Goal: Transaction & Acquisition: Subscribe to service/newsletter

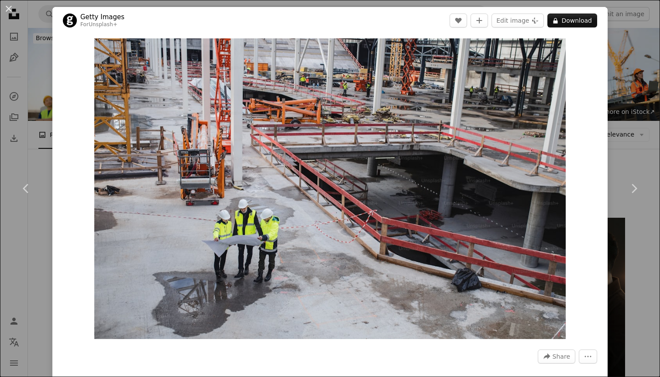
scroll to position [20127, 0]
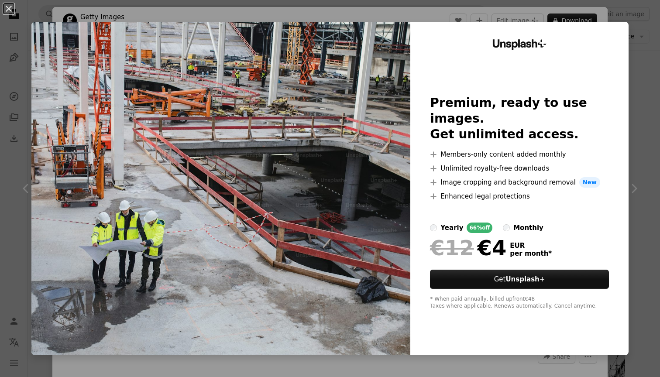
click at [525, 223] on div "monthly" at bounding box center [529, 228] width 30 height 10
click at [452, 223] on div "yearly" at bounding box center [452, 228] width 23 height 10
click at [515, 223] on div "monthly" at bounding box center [529, 228] width 30 height 10
click at [643, 126] on div "An X shape Unsplash+ Premium, ready to use images. Get unlimited access. A plus…" at bounding box center [330, 188] width 660 height 377
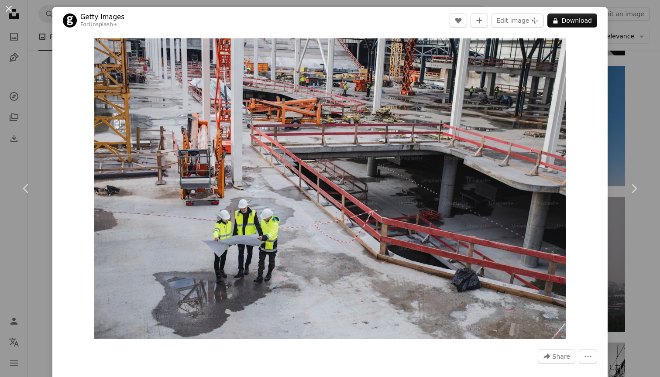
click at [52, 81] on div "An X shape Chevron left Chevron right Getty Images For Unsplash+ A heart A plus…" at bounding box center [330, 188] width 660 height 377
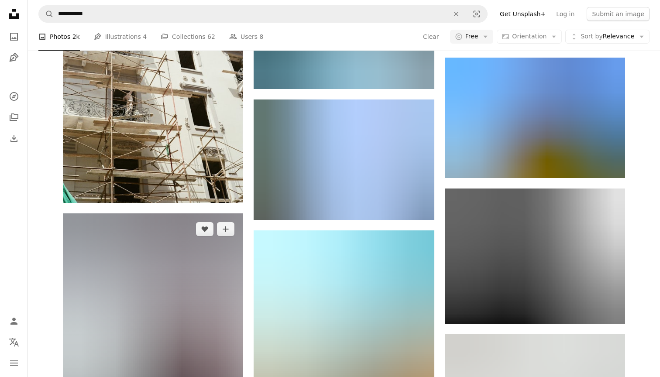
scroll to position [30390, 0]
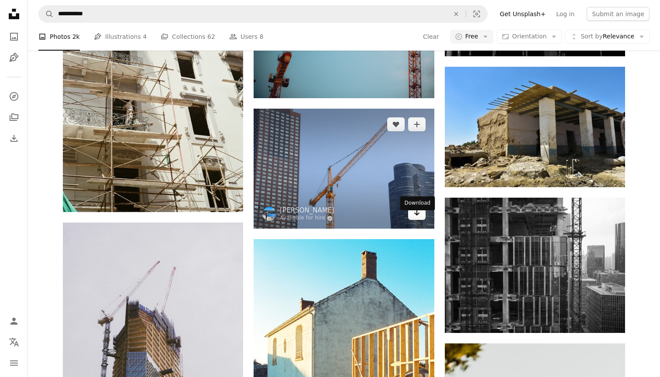
click at [412, 219] on link "Arrow pointing down" at bounding box center [416, 213] width 17 height 14
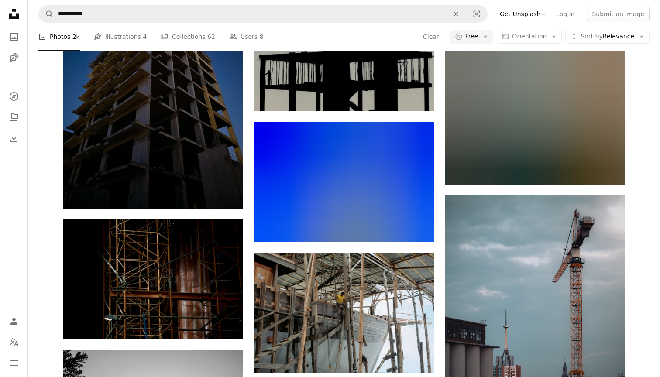
scroll to position [34714, 0]
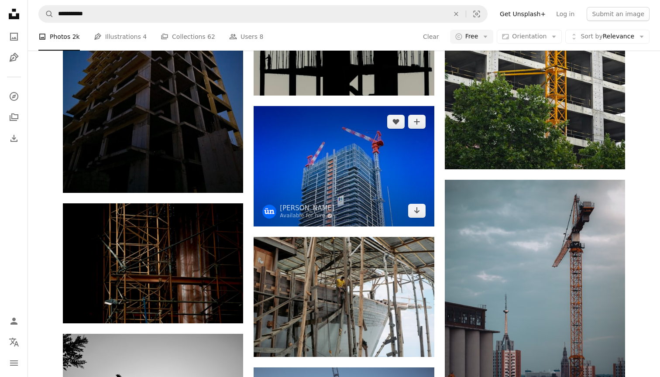
click at [402, 187] on img at bounding box center [344, 166] width 180 height 120
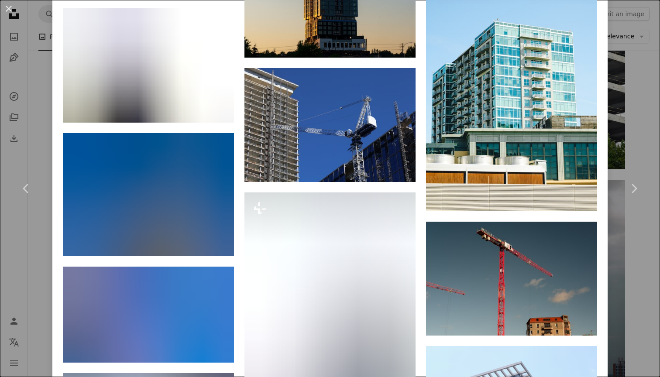
scroll to position [484, 0]
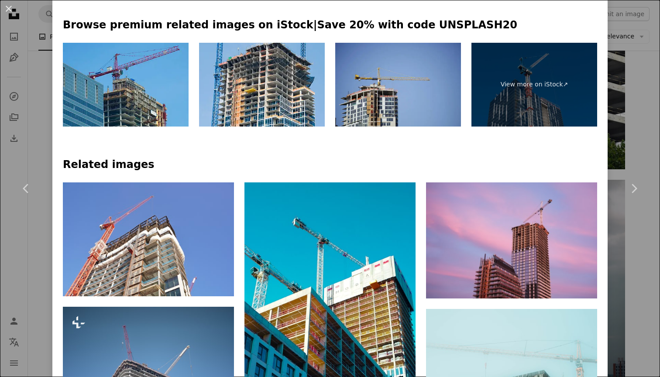
click at [46, 61] on div "An X shape Chevron left Chevron right ün LIU Available for hire A checkmark ins…" at bounding box center [330, 188] width 660 height 377
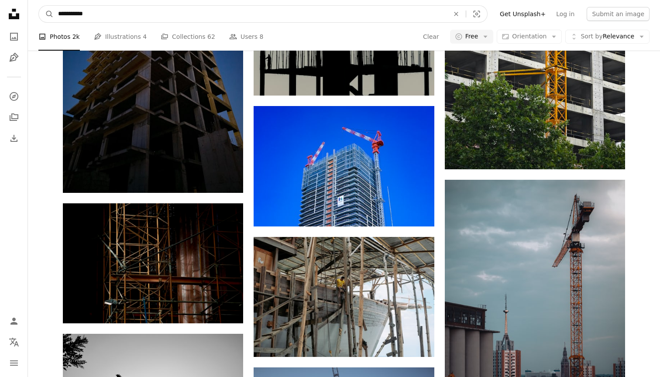
click at [66, 17] on input "**********" at bounding box center [250, 14] width 393 height 17
type input "**********"
click at [46, 14] on button "A magnifying glass" at bounding box center [46, 14] width 15 height 17
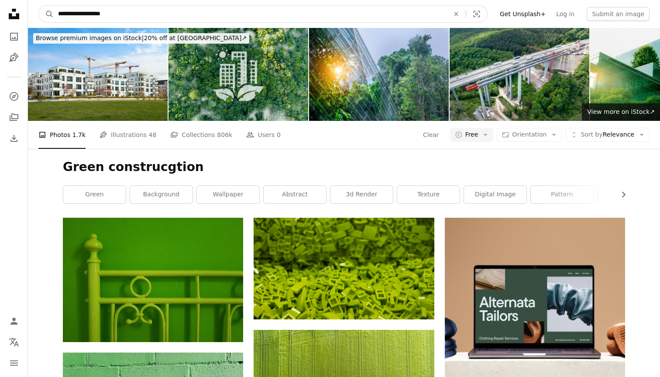
click at [109, 14] on input "**********" at bounding box center [250, 14] width 393 height 17
type input "**********"
click at [46, 14] on button "A magnifying glass" at bounding box center [46, 14] width 15 height 17
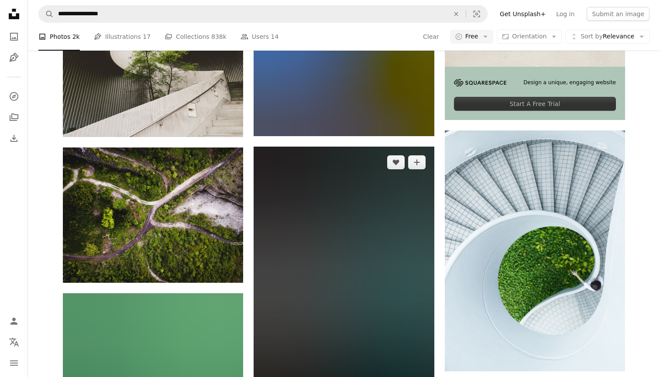
scroll to position [339, 0]
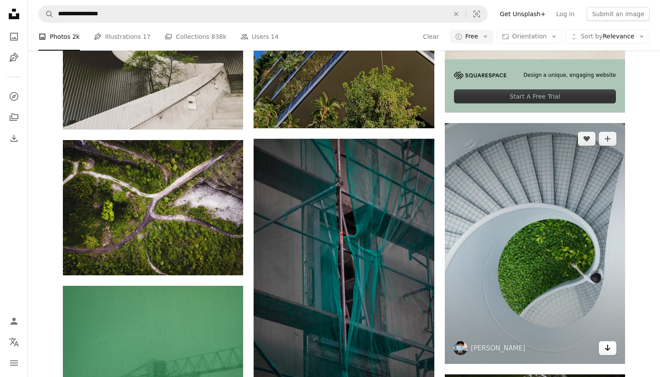
click at [603, 348] on link "Arrow pointing down" at bounding box center [607, 349] width 17 height 14
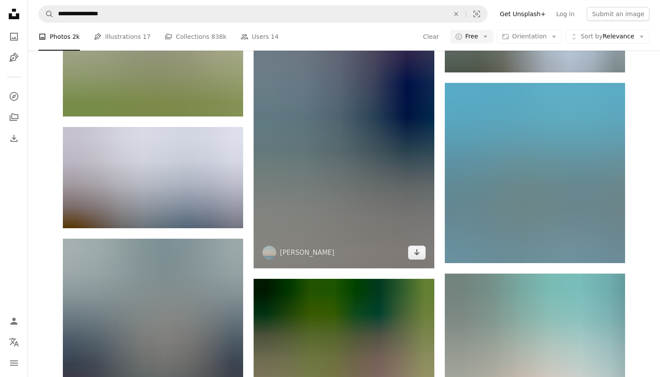
scroll to position [1026, 0]
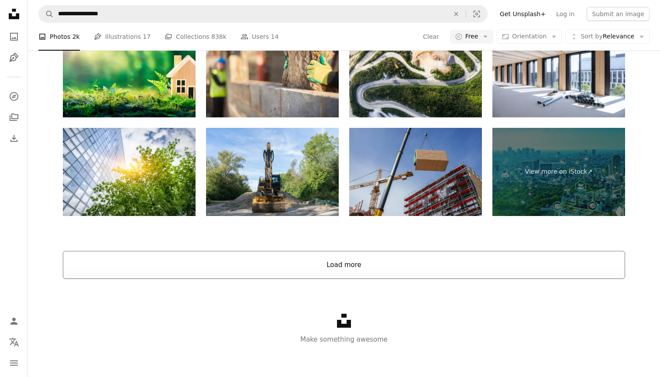
click at [354, 263] on button "Load more" at bounding box center [344, 265] width 563 height 28
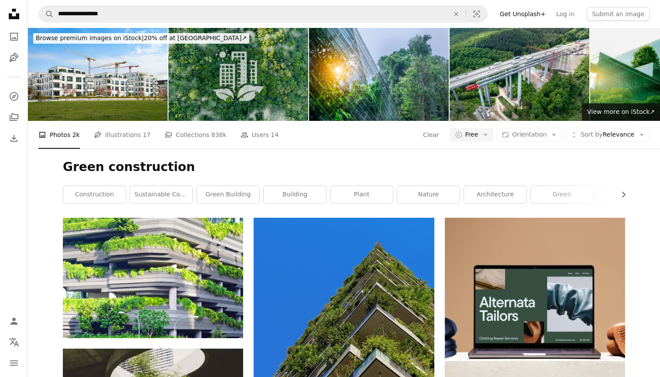
scroll to position [0, 0]
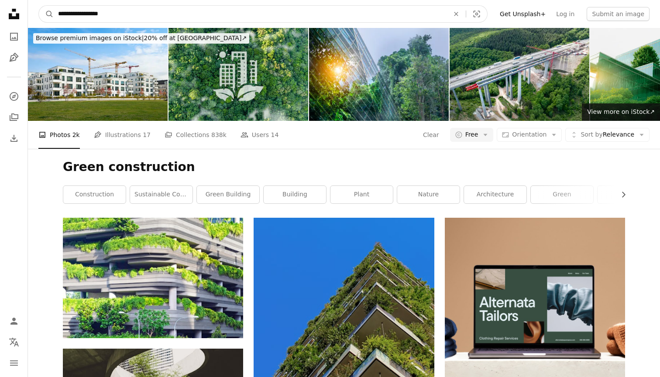
click at [187, 13] on input "**********" at bounding box center [250, 14] width 393 height 17
type input "**********"
click at [46, 14] on button "A magnifying glass" at bounding box center [46, 14] width 15 height 17
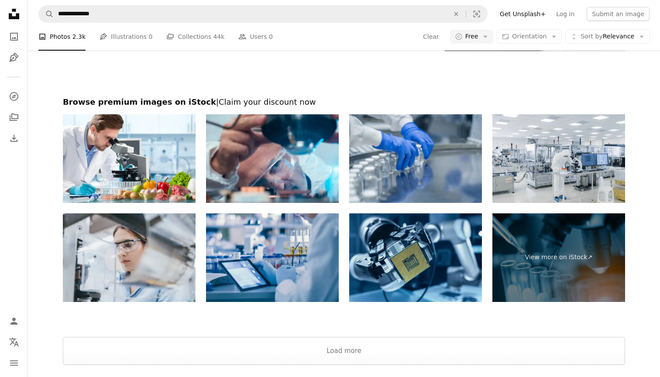
scroll to position [1668, 0]
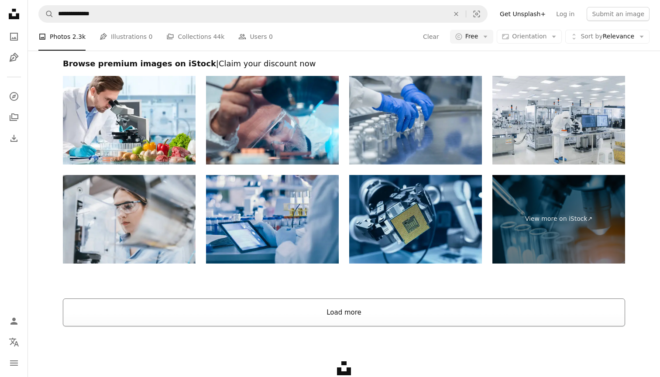
click at [309, 309] on button "Load more" at bounding box center [344, 313] width 563 height 28
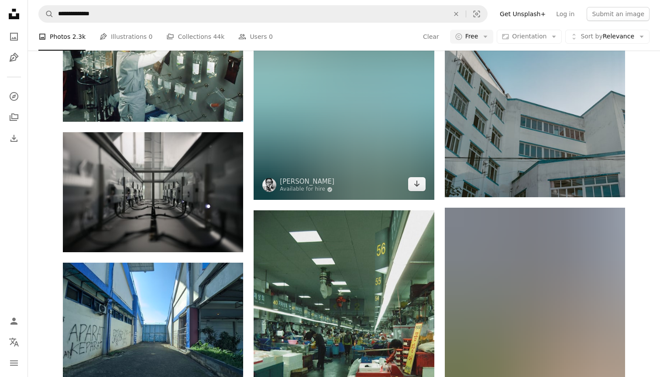
scroll to position [11869, 0]
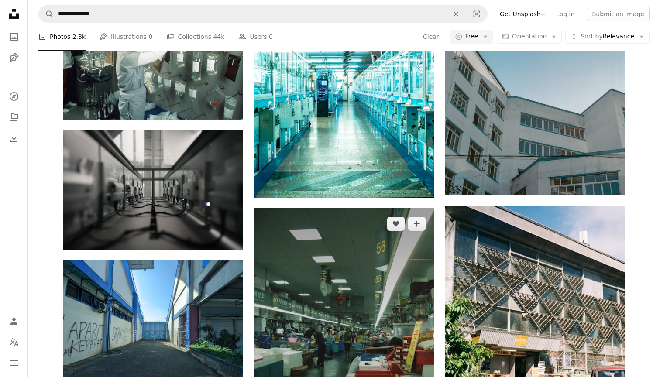
click at [358, 262] on img at bounding box center [344, 328] width 180 height 241
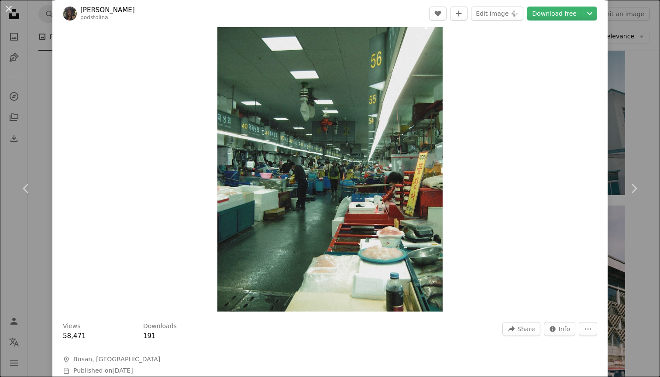
scroll to position [33, 0]
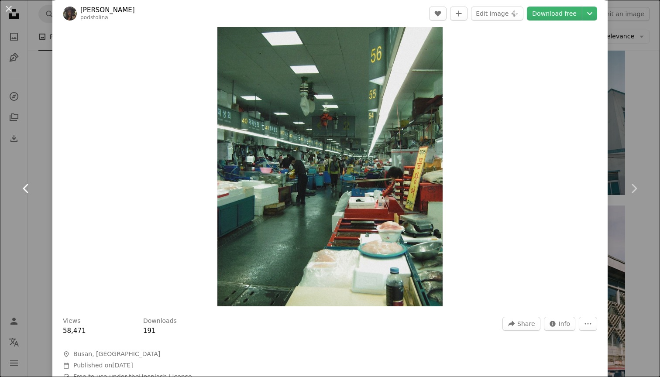
click at [44, 198] on link "Chevron left" at bounding box center [26, 189] width 52 height 84
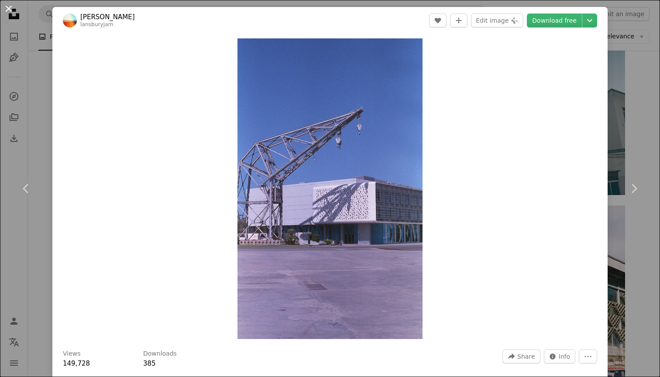
click at [8, 10] on button "An X shape" at bounding box center [8, 8] width 10 height 10
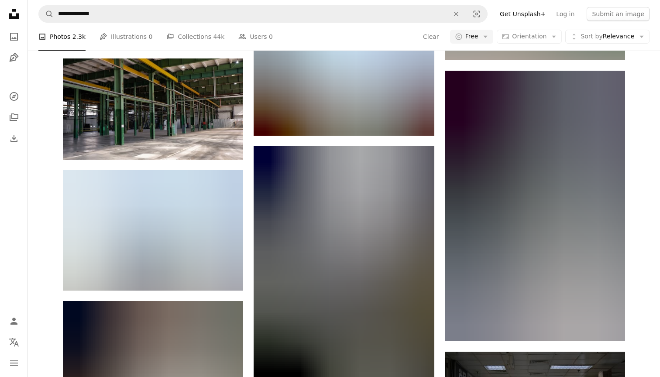
scroll to position [20607, 0]
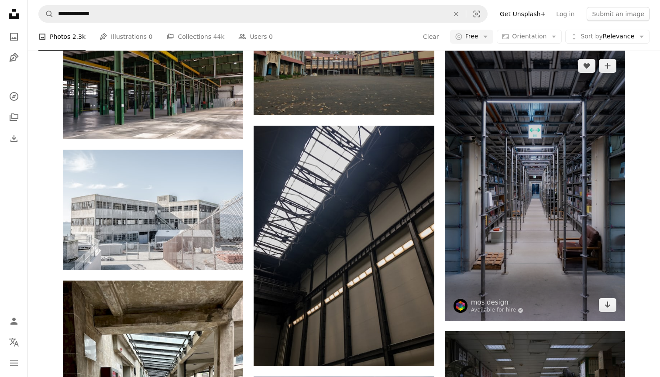
click at [478, 152] on img at bounding box center [535, 185] width 180 height 271
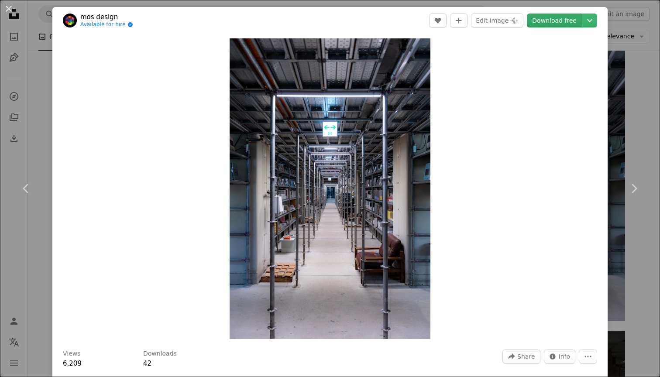
click at [546, 22] on link "Download free" at bounding box center [554, 21] width 55 height 14
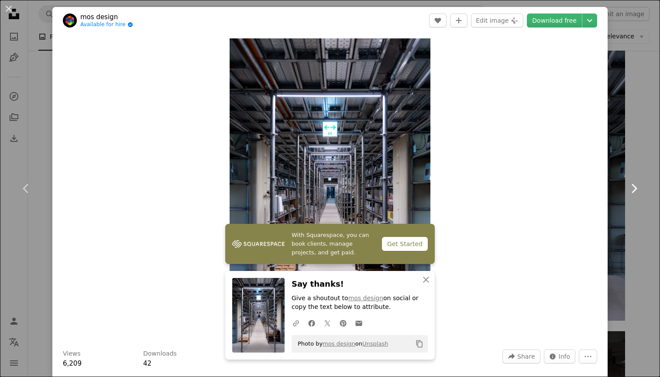
click at [638, 162] on link "Chevron right" at bounding box center [634, 189] width 52 height 84
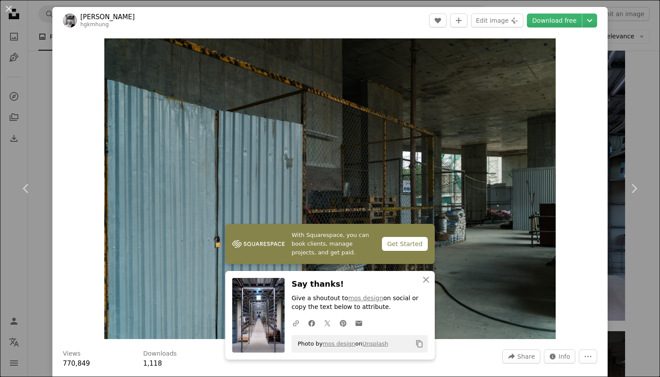
click at [76, 143] on div "Zoom in" at bounding box center [330, 189] width 556 height 310
click at [12, 7] on button "An X shape" at bounding box center [8, 8] width 10 height 10
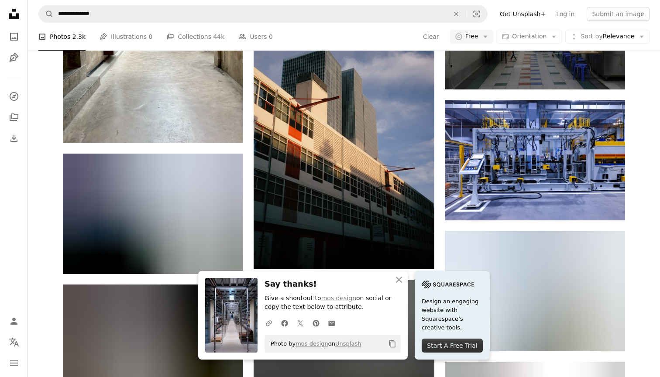
scroll to position [21016, 0]
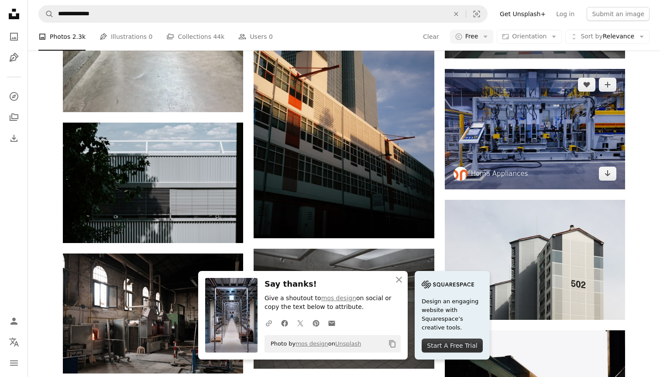
click at [499, 152] on img at bounding box center [535, 129] width 180 height 121
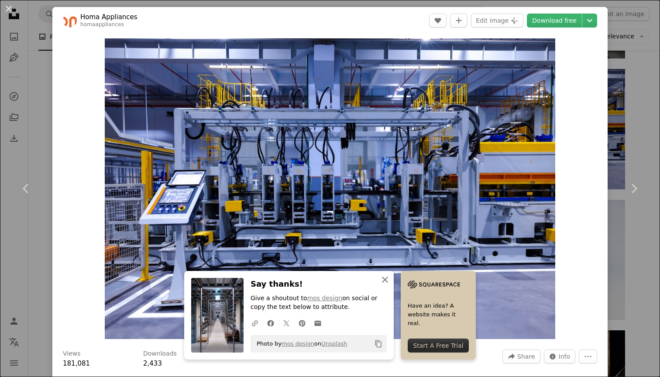
click at [387, 283] on icon "button" at bounding box center [385, 280] width 6 height 6
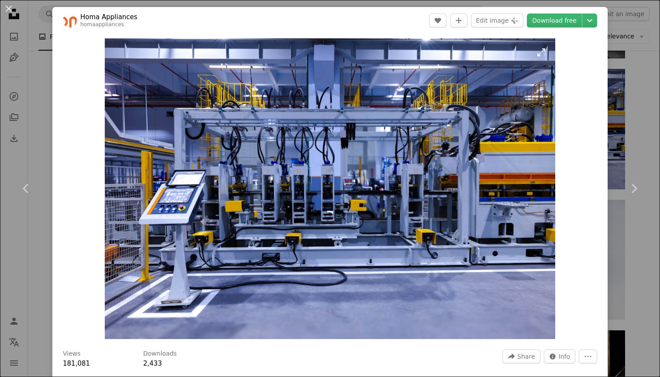
scroll to position [63, 0]
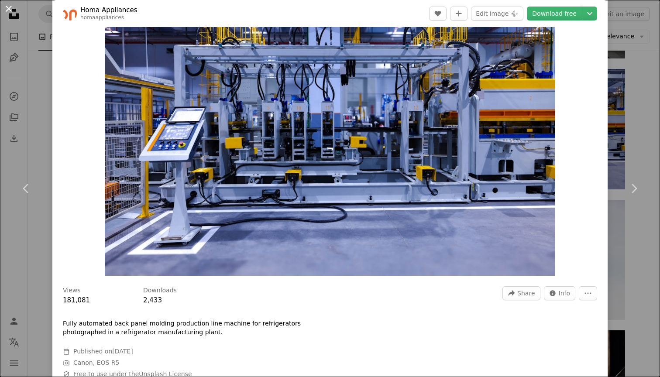
click at [10, 13] on button "An X shape" at bounding box center [8, 8] width 10 height 10
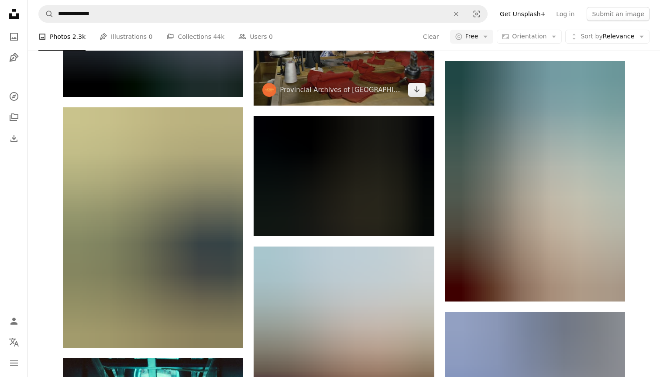
scroll to position [26460, 0]
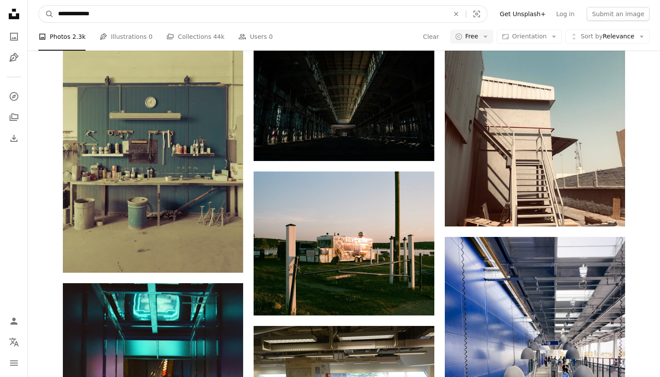
click at [221, 13] on input "**********" at bounding box center [250, 14] width 393 height 17
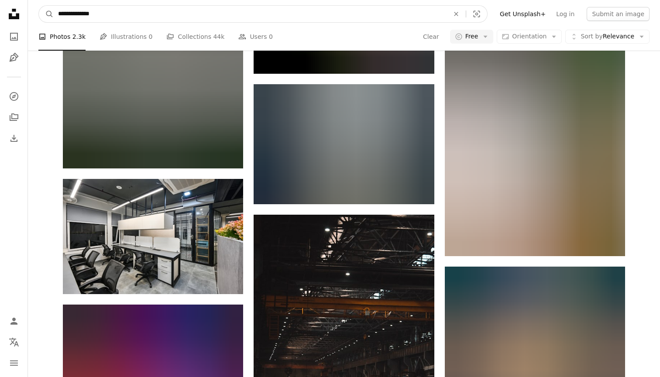
scroll to position [27117, 0]
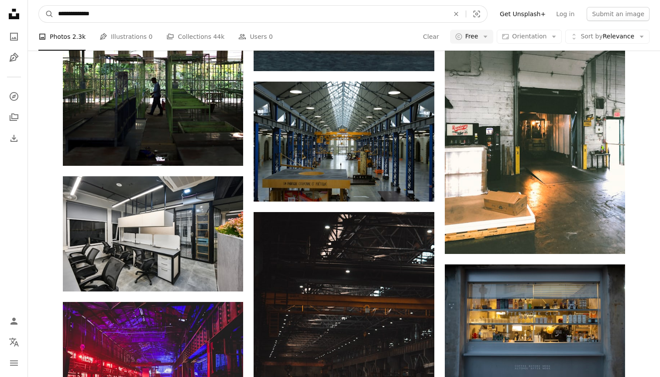
click at [132, 14] on input "**********" at bounding box center [250, 14] width 393 height 17
type input "**********"
click at [46, 14] on button "A magnifying glass" at bounding box center [46, 14] width 15 height 17
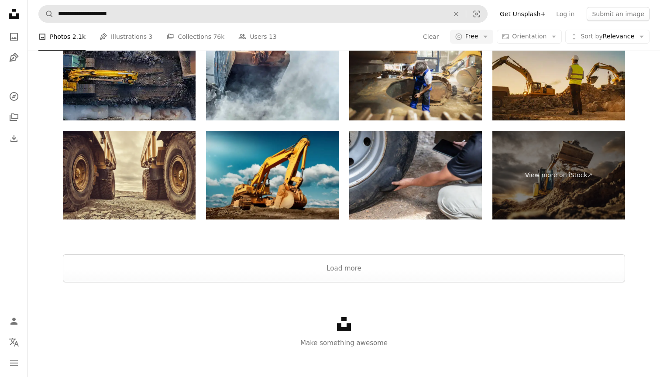
scroll to position [1752, 0]
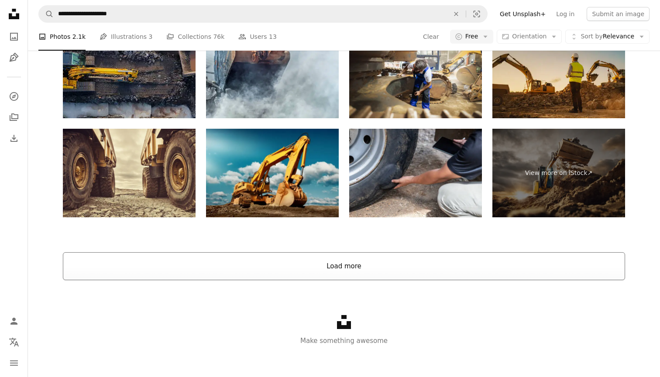
click at [209, 258] on button "Load more" at bounding box center [344, 266] width 563 height 28
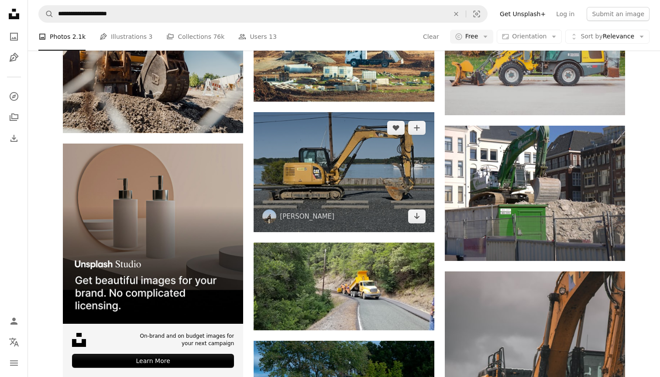
scroll to position [1924, 0]
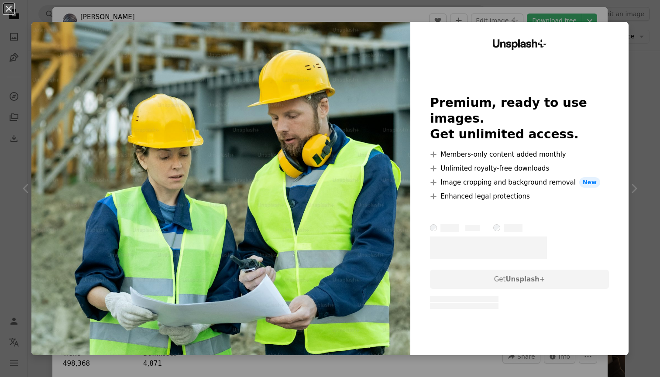
scroll to position [7403, 0]
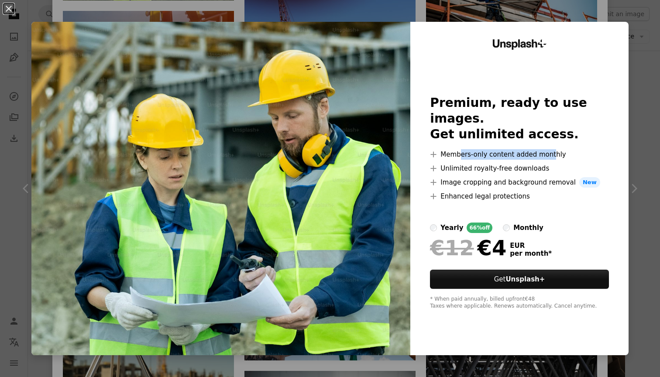
drag, startPoint x: 458, startPoint y: 148, endPoint x: 549, endPoint y: 145, distance: 90.5
click at [549, 149] on li "A plus sign Members-only content added monthly" at bounding box center [519, 154] width 179 height 10
drag, startPoint x: 543, startPoint y: 159, endPoint x: 463, endPoint y: 163, distance: 79.6
click at [463, 163] on li "A plus sign Unlimited royalty-free downloads" at bounding box center [519, 168] width 179 height 10
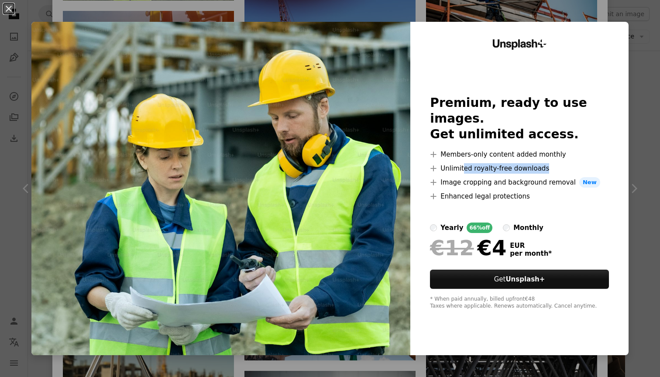
click at [463, 163] on li "A plus sign Unlimited royalty-free downloads" at bounding box center [519, 168] width 179 height 10
drag, startPoint x: 449, startPoint y: 187, endPoint x: 500, endPoint y: 190, distance: 51.6
click at [500, 191] on li "A plus sign Enhanced legal protections" at bounding box center [519, 196] width 179 height 10
click at [508, 223] on label "monthly" at bounding box center [523, 228] width 41 height 10
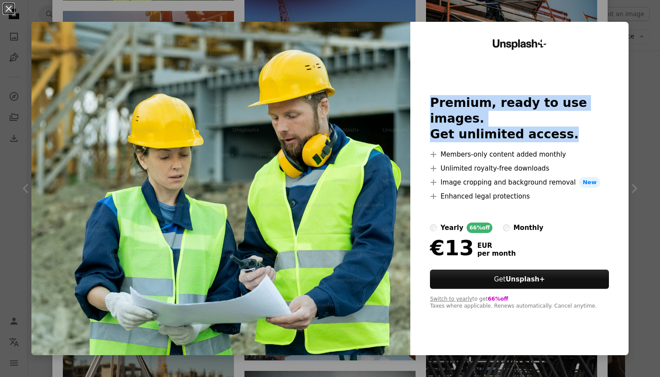
drag, startPoint x: 432, startPoint y: 114, endPoint x: 559, endPoint y: 127, distance: 127.8
click at [559, 127] on h2 "Premium, ready to use images. Get unlimited access." at bounding box center [519, 118] width 179 height 47
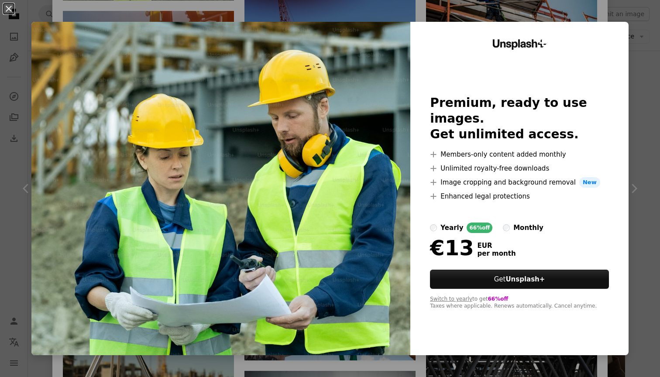
click at [559, 127] on h2 "Premium, ready to use images. Get unlimited access." at bounding box center [519, 118] width 179 height 47
drag, startPoint x: 521, startPoint y: 146, endPoint x: 444, endPoint y: 146, distance: 76.4
click at [444, 149] on li "A plus sign Members-only content added monthly" at bounding box center [519, 154] width 179 height 10
drag, startPoint x: 439, startPoint y: 162, endPoint x: 544, endPoint y: 163, distance: 105.3
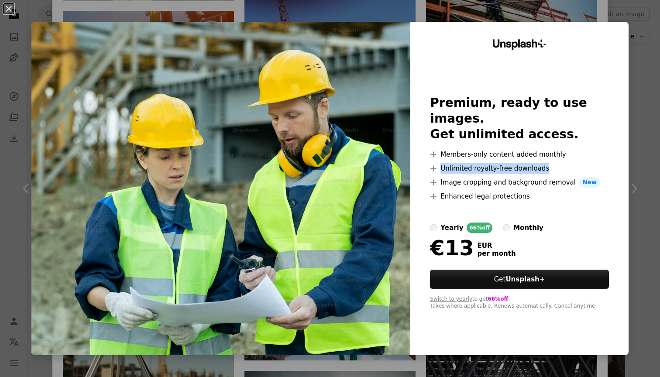
click at [544, 163] on li "A plus sign Unlimited royalty-free downloads" at bounding box center [519, 168] width 179 height 10
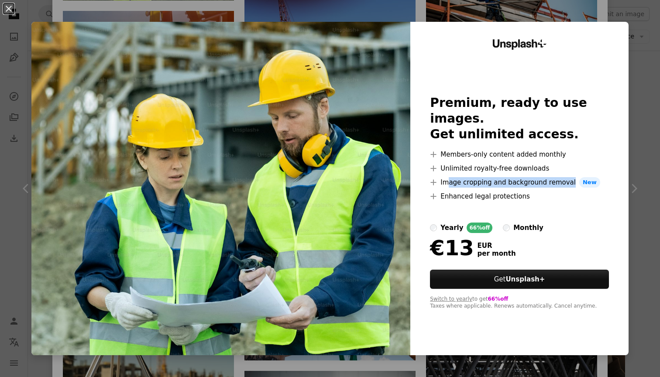
drag, startPoint x: 448, startPoint y: 176, endPoint x: 548, endPoint y: 179, distance: 100.5
click at [548, 179] on li "A plus sign Image cropping and background removal New" at bounding box center [519, 182] width 179 height 10
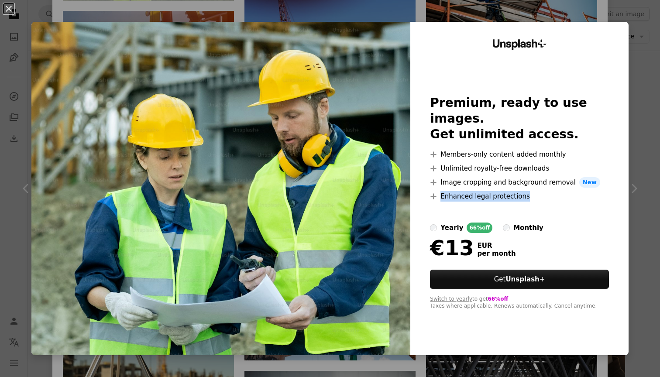
drag, startPoint x: 537, startPoint y: 187, endPoint x: 442, endPoint y: 189, distance: 95.7
click at [442, 191] on li "A plus sign Enhanced legal protections" at bounding box center [519, 196] width 179 height 10
click at [581, 13] on div "An X shape Unsplash+ Premium, ready to use images. Get unlimited access. A plus…" at bounding box center [330, 188] width 660 height 377
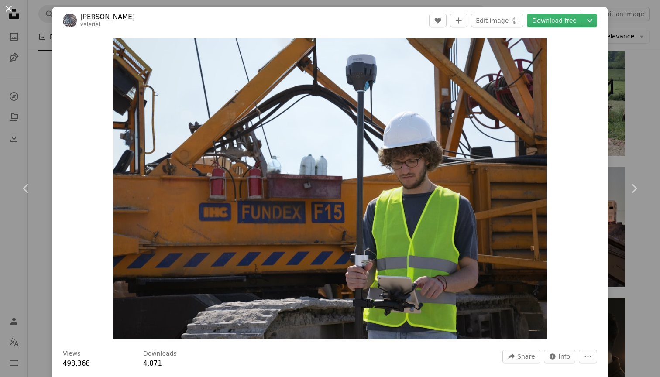
click at [11, 10] on button "An X shape" at bounding box center [8, 8] width 10 height 10
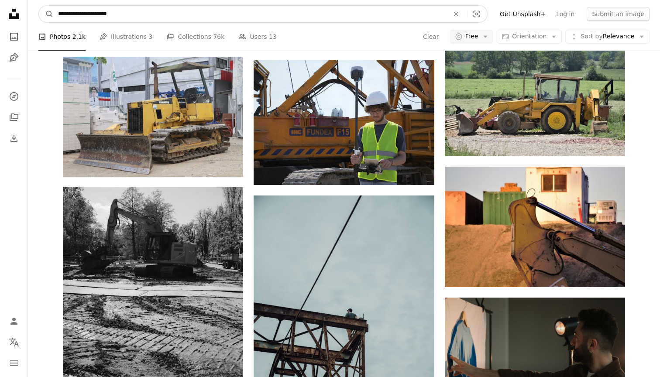
click at [100, 17] on input "**********" at bounding box center [250, 14] width 393 height 17
type input "**********"
click at [46, 14] on button "A magnifying glass" at bounding box center [46, 14] width 15 height 17
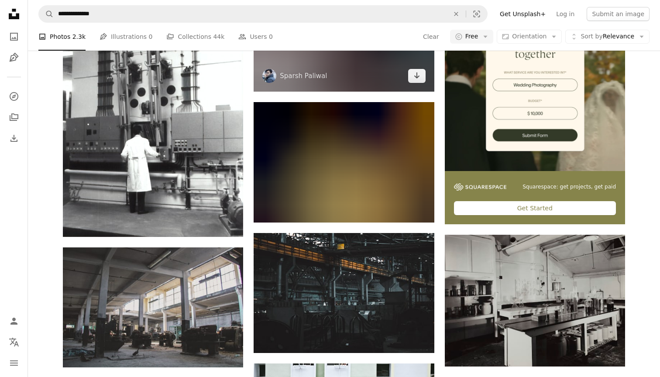
scroll to position [422, 0]
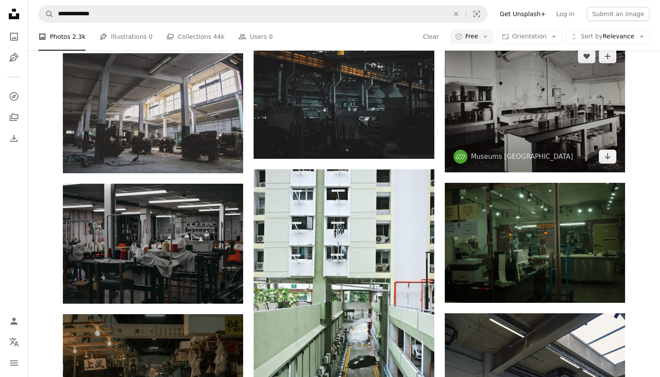
click at [515, 128] on img at bounding box center [535, 107] width 180 height 132
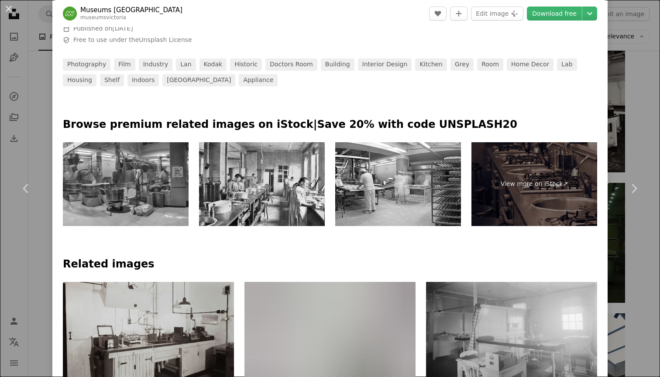
scroll to position [679, 0]
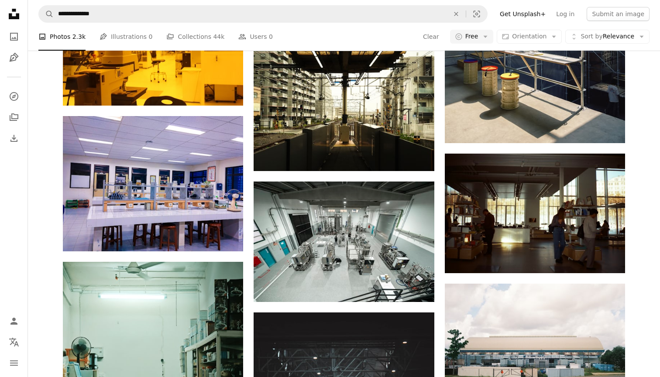
scroll to position [883, 0]
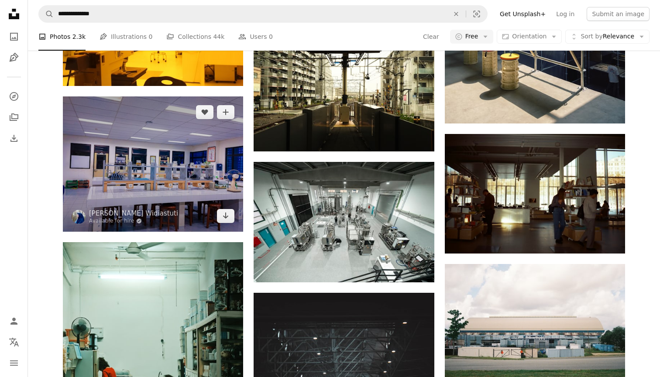
click at [193, 168] on img at bounding box center [153, 164] width 180 height 135
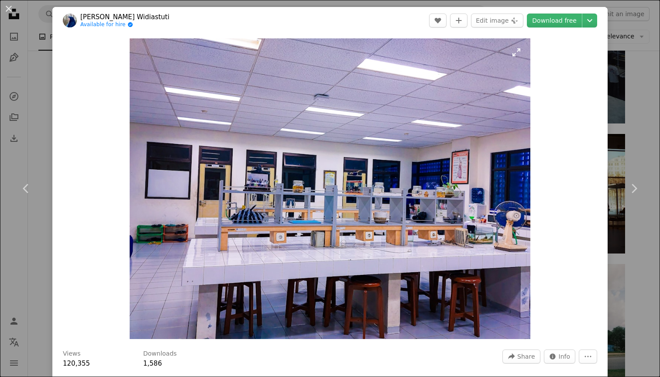
scroll to position [607, 0]
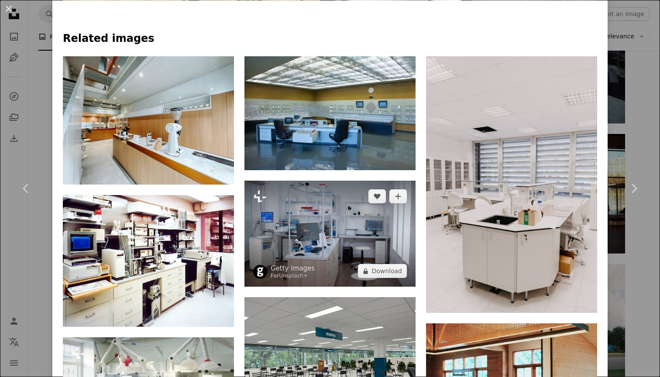
click at [339, 239] on img at bounding box center [330, 234] width 171 height 106
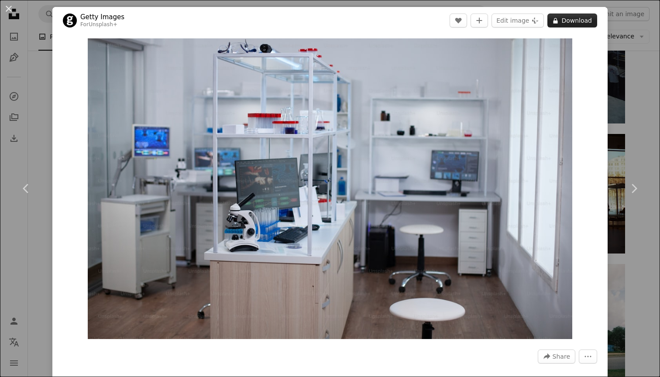
click at [570, 25] on button "A lock Download" at bounding box center [573, 21] width 50 height 14
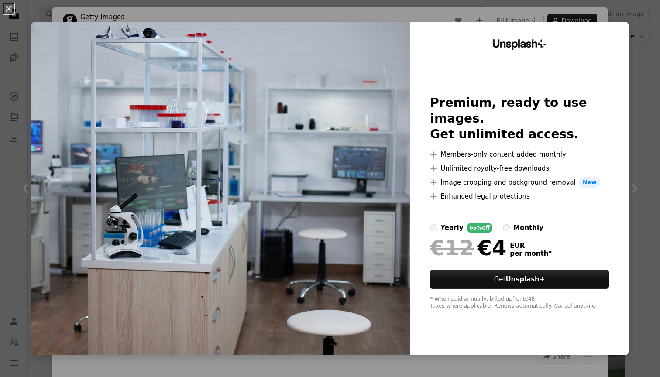
click at [639, 71] on div "An X shape Unsplash+ Premium, ready to use images. Get unlimited access. A plus…" at bounding box center [330, 188] width 660 height 377
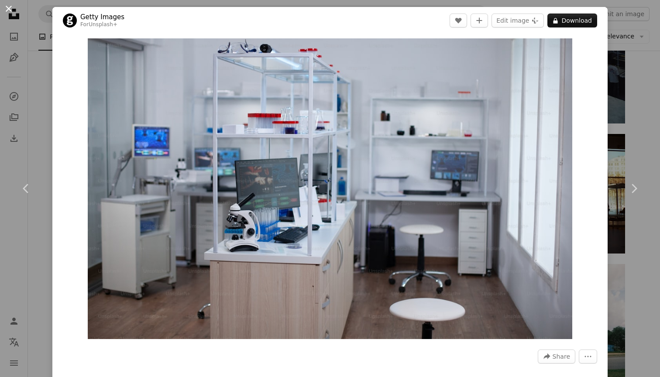
click at [13, 8] on button "An X shape" at bounding box center [8, 8] width 10 height 10
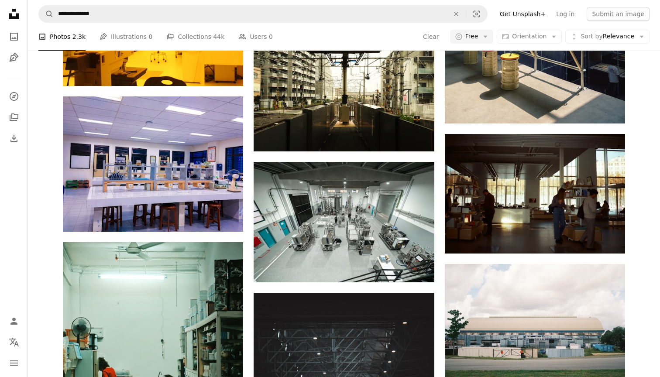
click at [533, 13] on link "Get Unsplash+" at bounding box center [523, 14] width 56 height 14
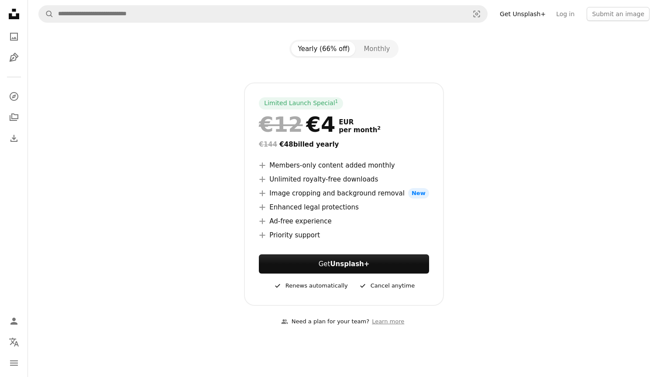
scroll to position [96, 0]
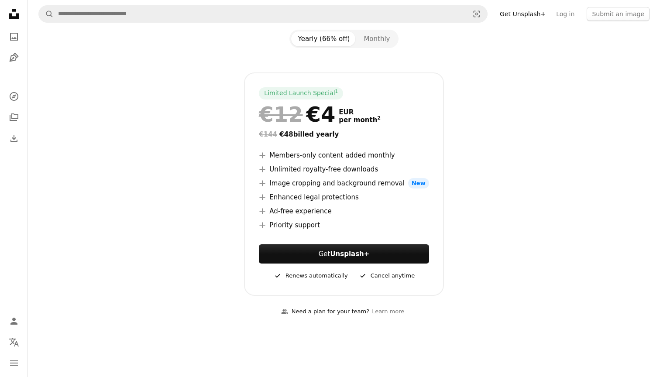
click at [302, 92] on div "Limited Launch Special 1" at bounding box center [301, 93] width 84 height 12
click at [336, 93] on link "1" at bounding box center [337, 93] width 7 height 9
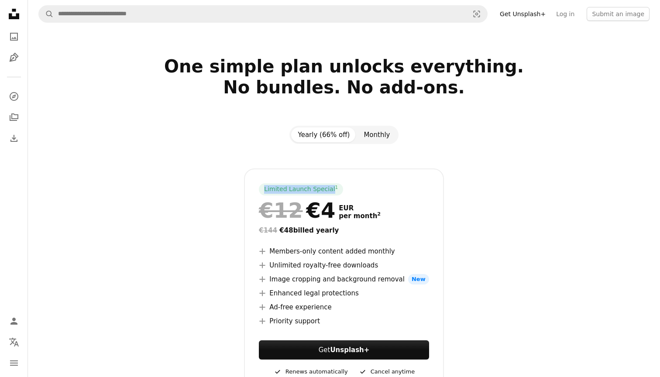
click at [373, 135] on button "Monthly" at bounding box center [377, 135] width 40 height 15
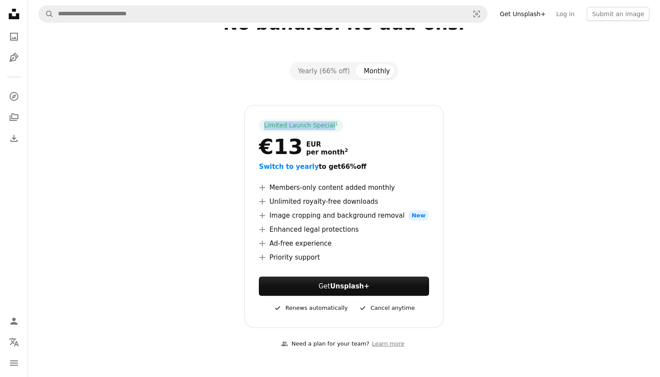
scroll to position [56, 0]
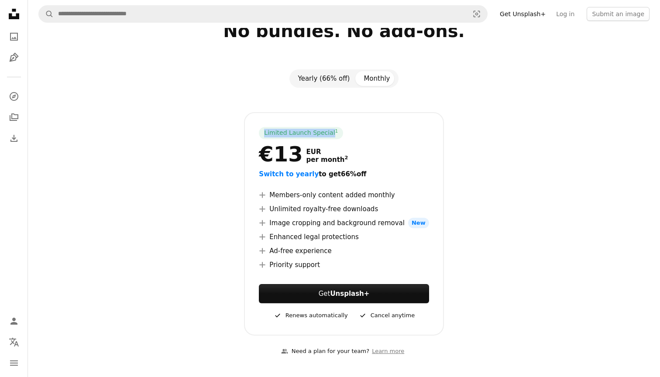
click at [331, 83] on button "Yearly (66% off)" at bounding box center [324, 78] width 66 height 15
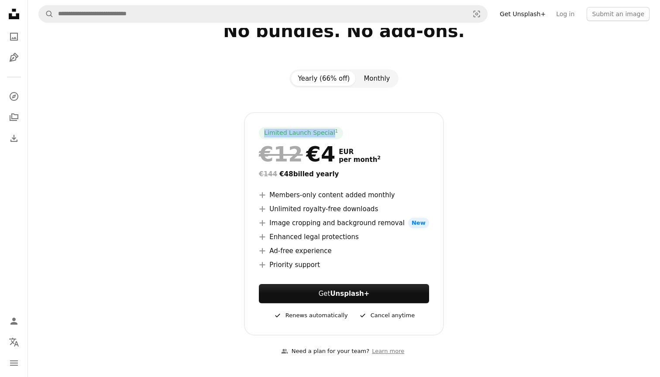
click at [372, 79] on button "Monthly" at bounding box center [377, 78] width 40 height 15
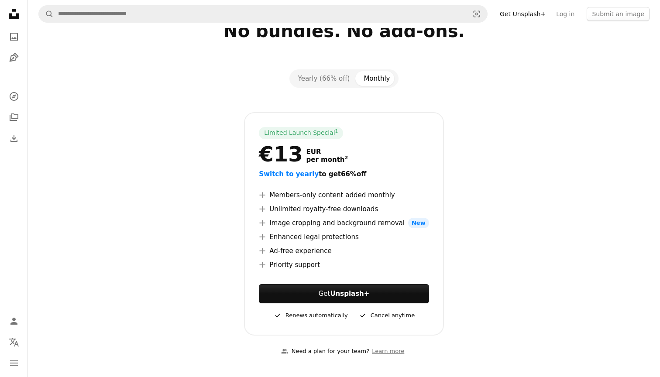
click at [328, 70] on div "Yearly (66% off) Monthly" at bounding box center [345, 78] width 110 height 18
click at [328, 79] on button "Yearly (66% off)" at bounding box center [324, 78] width 66 height 15
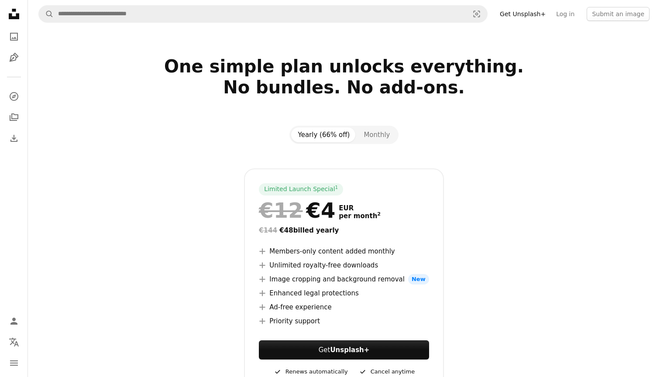
scroll to position [0, 0]
click at [15, 40] on icon "Photos" at bounding box center [14, 37] width 8 height 8
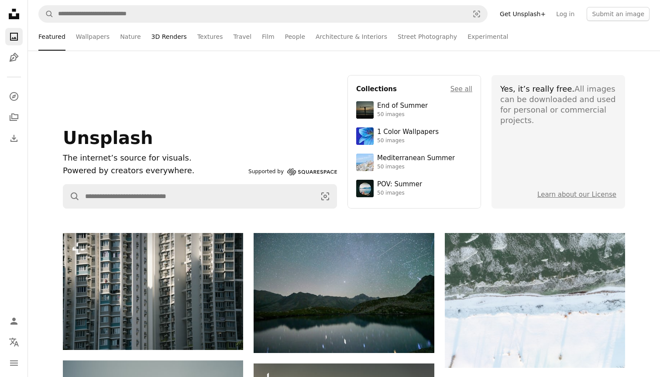
click at [172, 42] on link "3D Renders" at bounding box center [169, 37] width 35 height 28
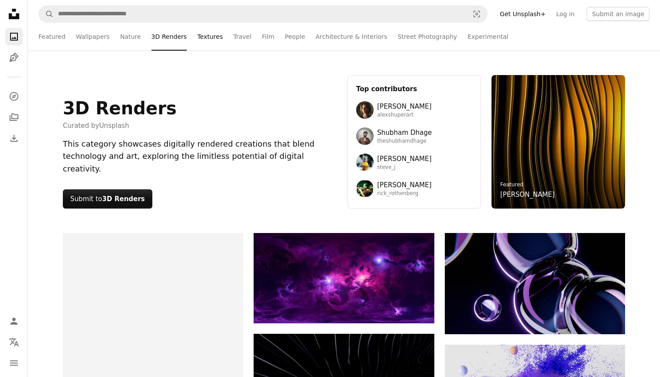
click at [207, 35] on link "Textures" at bounding box center [210, 37] width 26 height 28
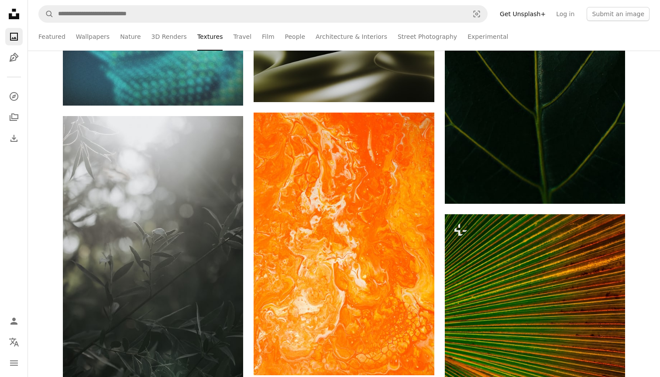
scroll to position [4742, 0]
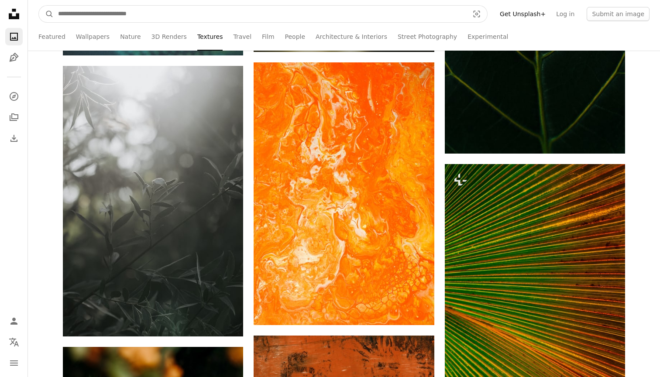
click at [294, 10] on input "Find visuals sitewide" at bounding box center [260, 14] width 413 height 17
type input "*****"
click at [46, 14] on button "A magnifying glass" at bounding box center [46, 14] width 15 height 17
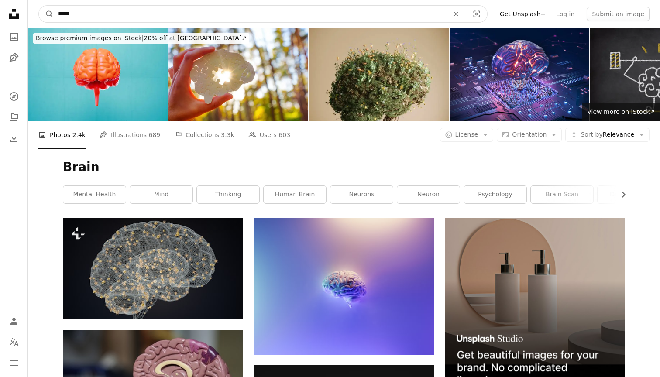
click at [154, 10] on input "*****" at bounding box center [250, 14] width 393 height 17
type input "**********"
click at [46, 14] on button "A magnifying glass" at bounding box center [46, 14] width 15 height 17
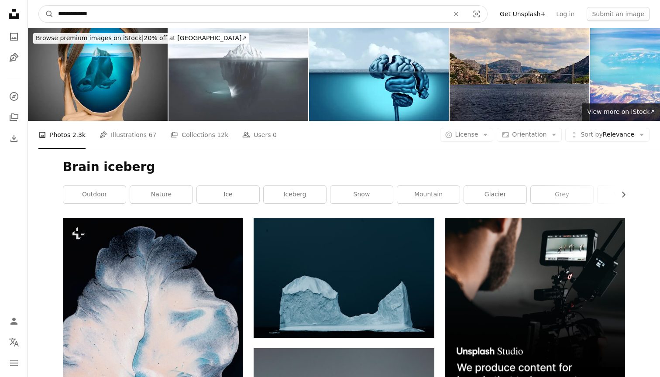
click at [209, 15] on input "**********" at bounding box center [250, 14] width 393 height 17
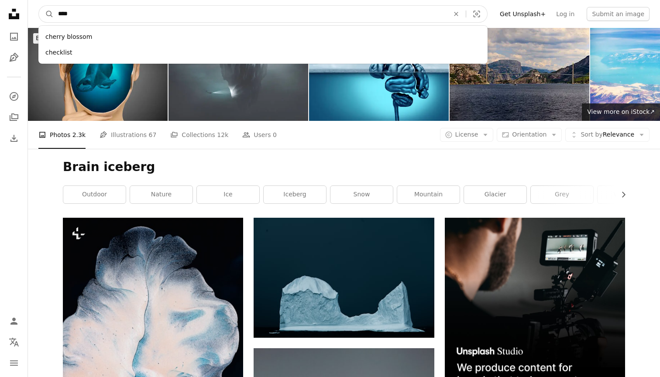
type input "*****"
click at [46, 14] on button "A magnifying glass" at bounding box center [46, 14] width 15 height 17
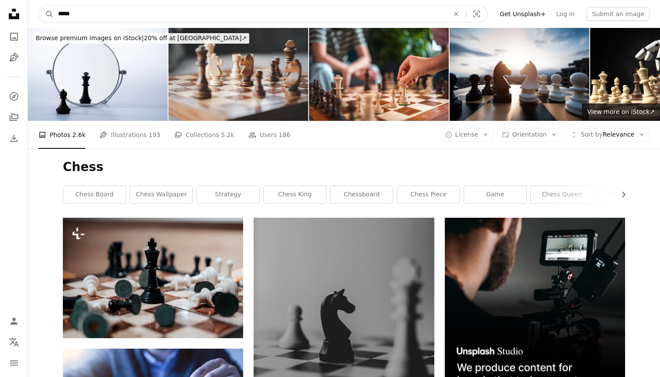
click at [189, 10] on input "*****" at bounding box center [250, 14] width 393 height 17
type input "**********"
click at [46, 14] on button "A magnifying glass" at bounding box center [46, 14] width 15 height 17
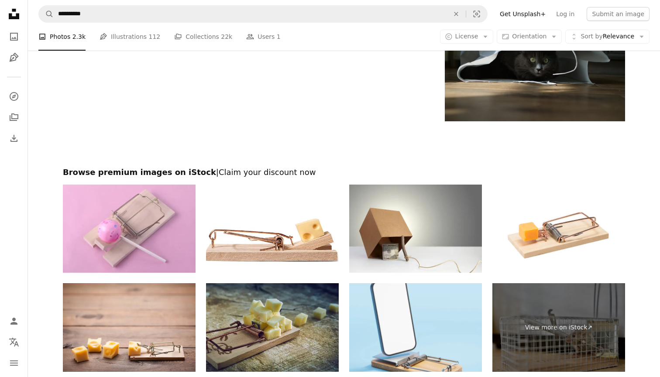
scroll to position [1546, 0]
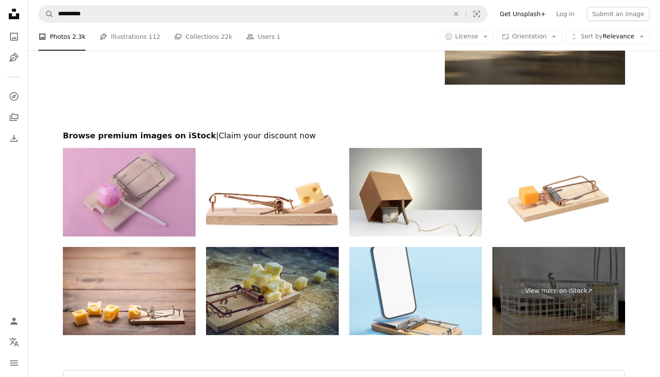
click at [143, 181] on img at bounding box center [129, 192] width 133 height 89
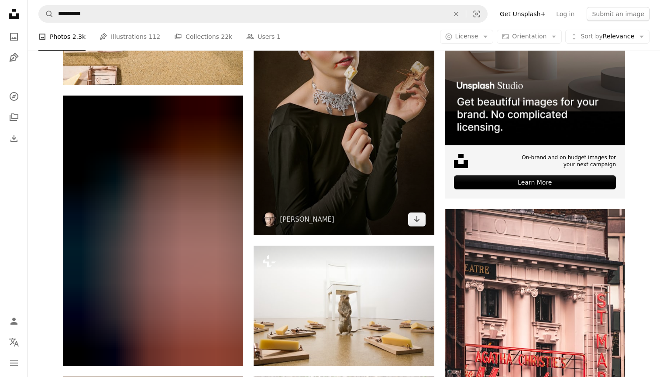
scroll to position [164, 0]
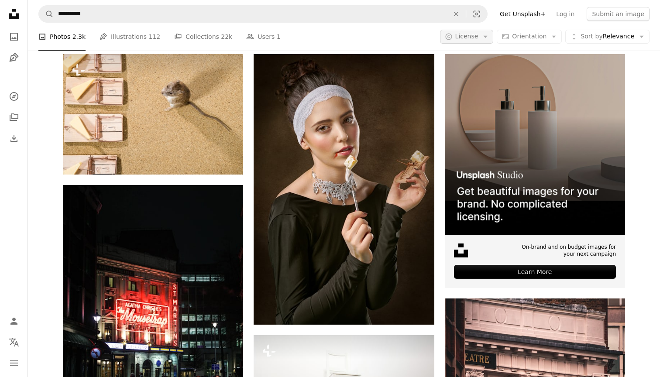
click at [483, 39] on button "A copyright icon © License Arrow down" at bounding box center [467, 37] width 54 height 14
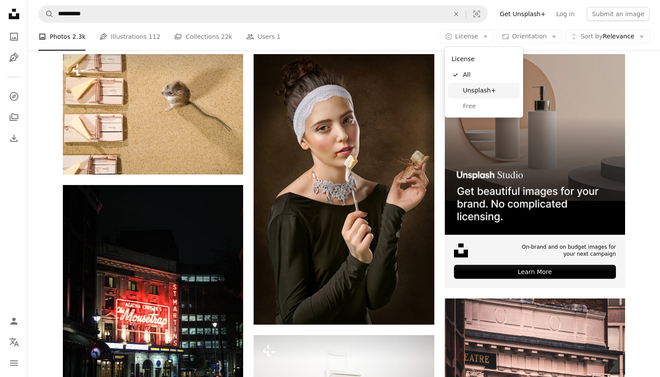
click at [477, 84] on link "Unsplash+" at bounding box center [485, 91] width 72 height 16
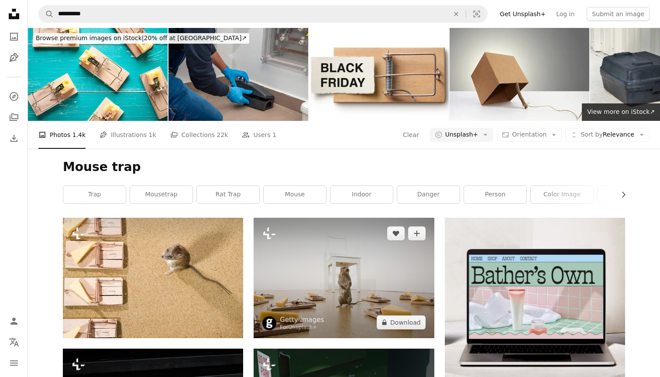
click at [319, 277] on img at bounding box center [344, 278] width 180 height 120
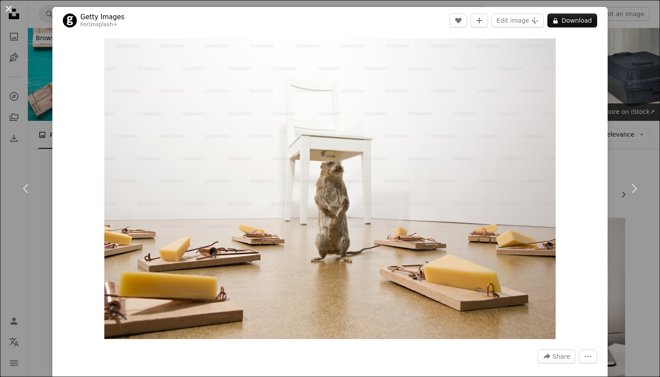
click at [12, 4] on button "An X shape" at bounding box center [8, 8] width 10 height 10
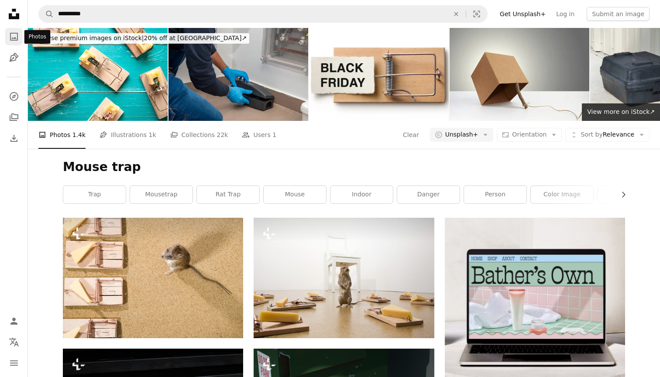
click at [11, 35] on icon "A photo" at bounding box center [14, 36] width 10 height 10
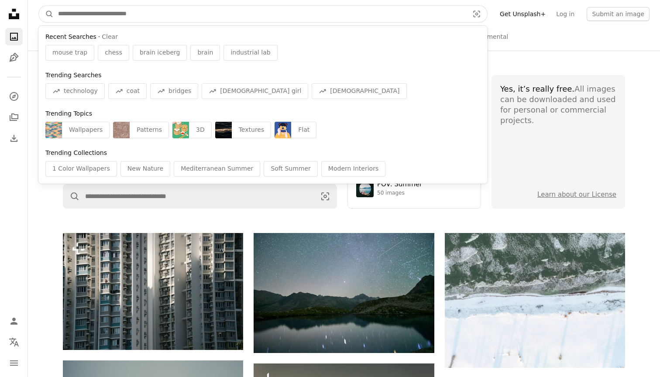
click at [190, 14] on input "Find visuals sitewide" at bounding box center [260, 14] width 413 height 17
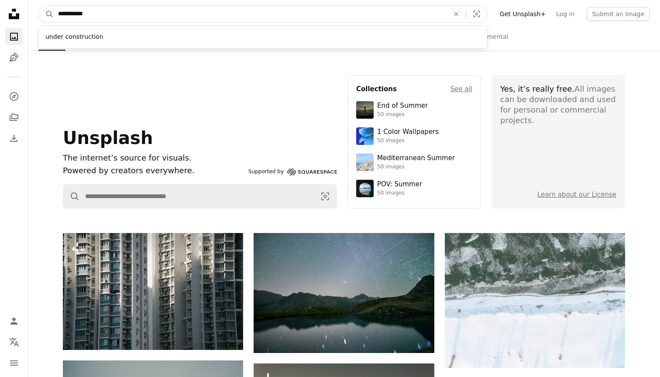
type input "**********"
click at [46, 14] on button "A magnifying glass" at bounding box center [46, 14] width 15 height 17
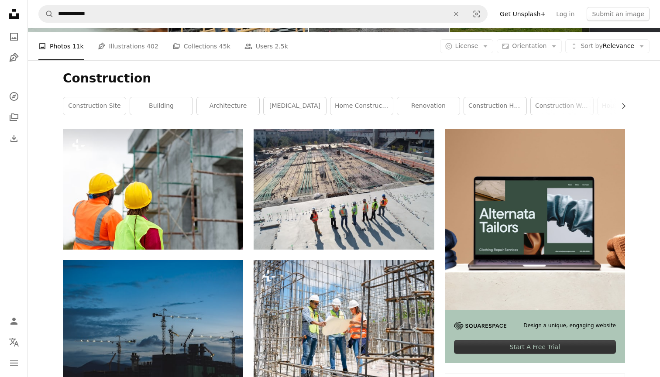
scroll to position [90, 0]
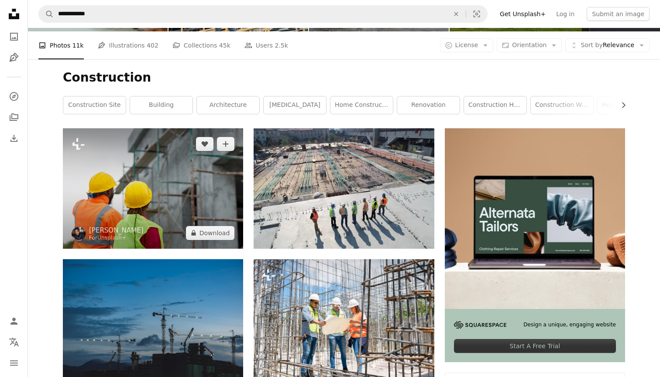
click at [189, 170] on img at bounding box center [153, 188] width 180 height 120
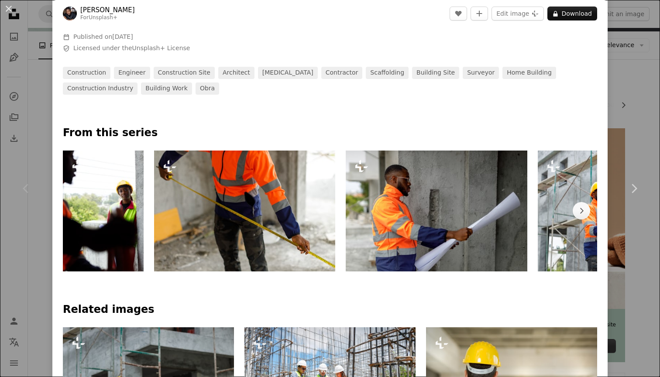
scroll to position [381, 0]
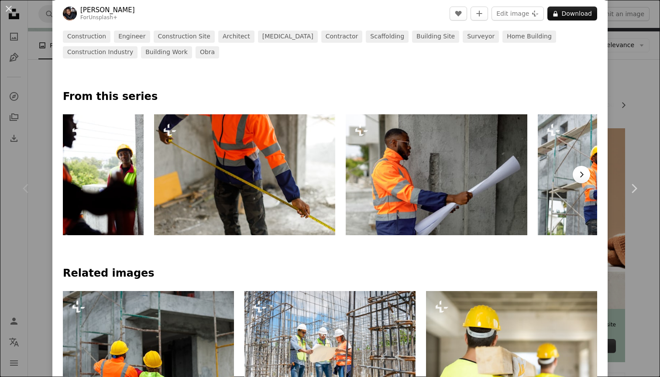
click at [581, 171] on icon "Chevron right" at bounding box center [581, 174] width 9 height 9
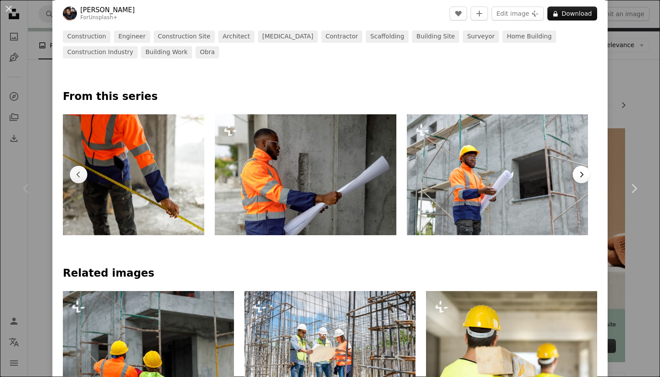
click at [581, 171] on icon "Chevron right" at bounding box center [581, 174] width 9 height 9
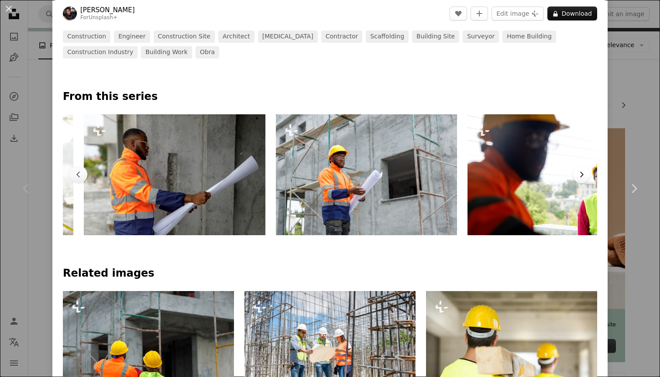
click at [581, 171] on icon "Chevron right" at bounding box center [581, 174] width 9 height 9
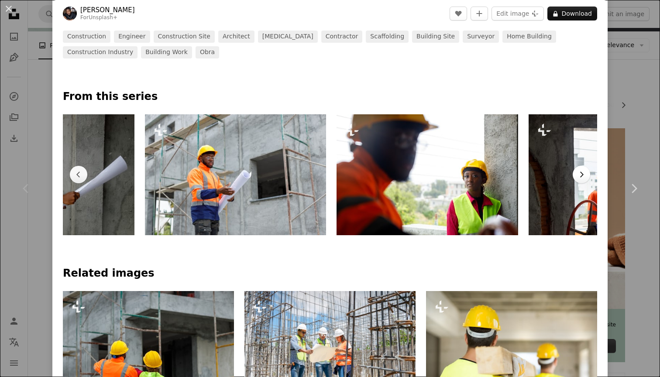
click at [581, 171] on icon "Chevron right" at bounding box center [581, 174] width 9 height 9
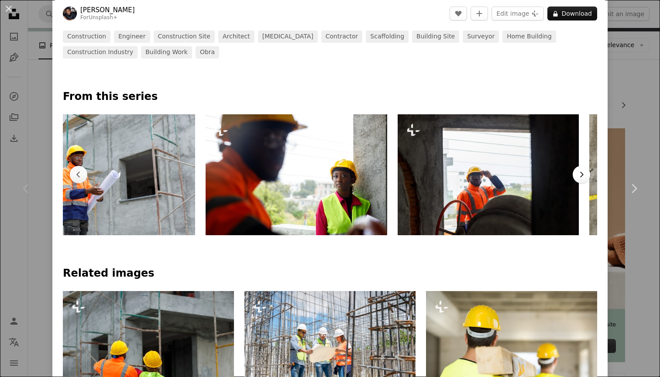
click at [581, 171] on icon "Chevron right" at bounding box center [581, 174] width 9 height 9
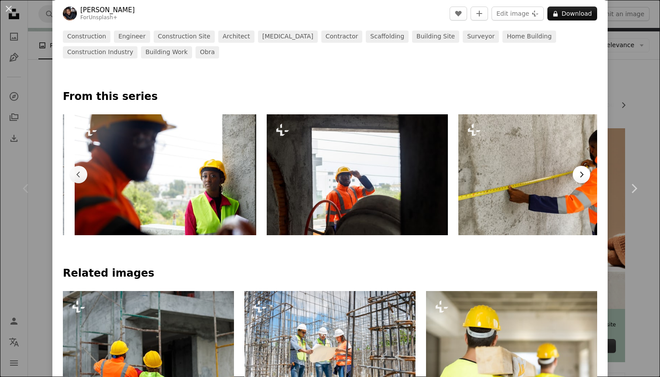
click at [581, 171] on icon "Chevron right" at bounding box center [581, 174] width 9 height 9
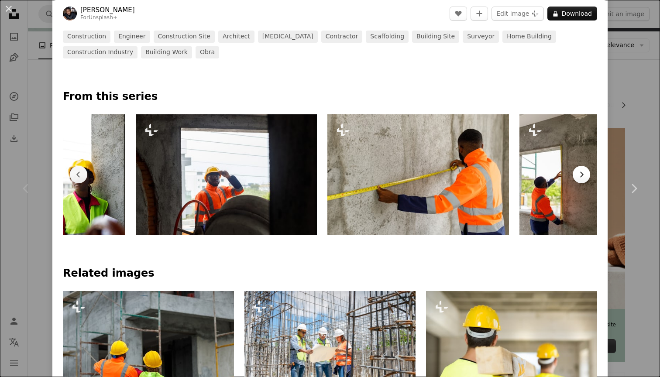
click at [581, 171] on icon "Chevron right" at bounding box center [581, 174] width 9 height 9
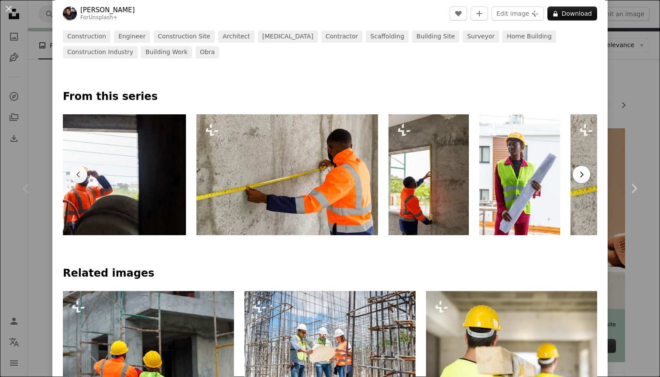
click at [581, 171] on icon "Chevron right" at bounding box center [581, 174] width 9 height 9
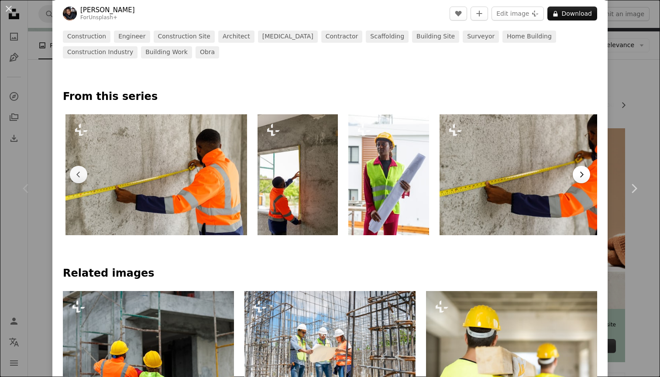
click at [581, 171] on icon "Chevron right" at bounding box center [581, 174] width 9 height 9
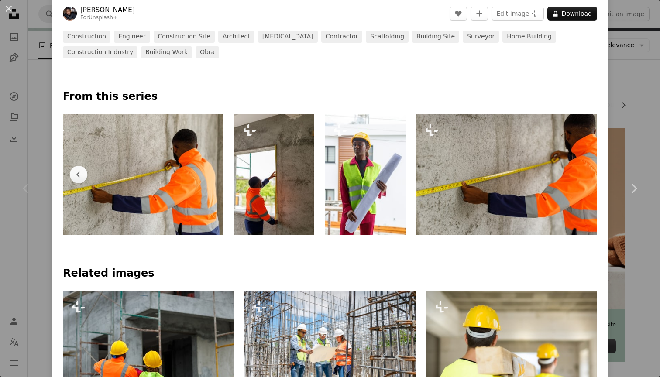
click at [581, 171] on img at bounding box center [507, 174] width 182 height 121
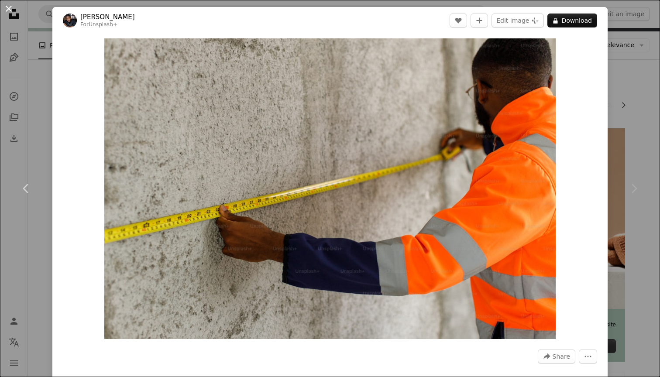
click at [10, 13] on button "An X shape" at bounding box center [8, 8] width 10 height 10
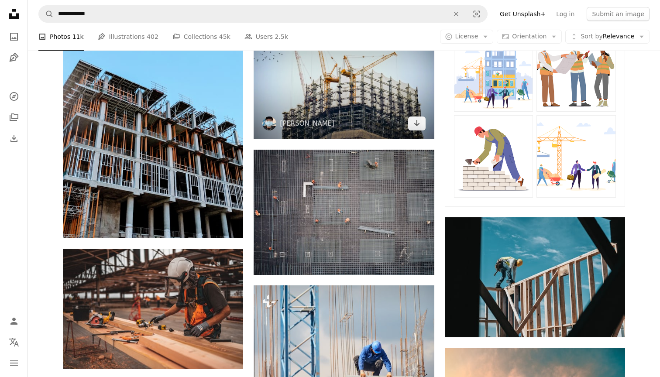
scroll to position [550, 0]
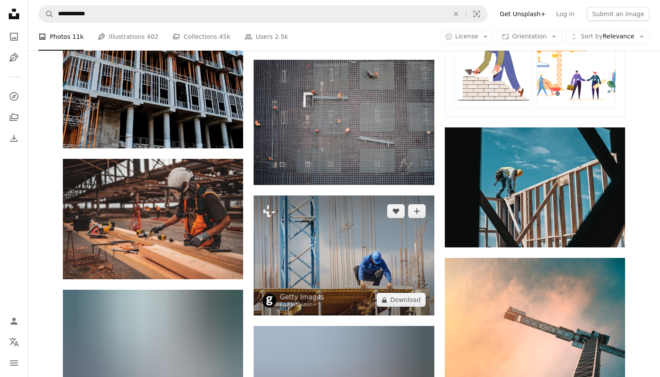
click at [353, 256] on img at bounding box center [344, 256] width 180 height 120
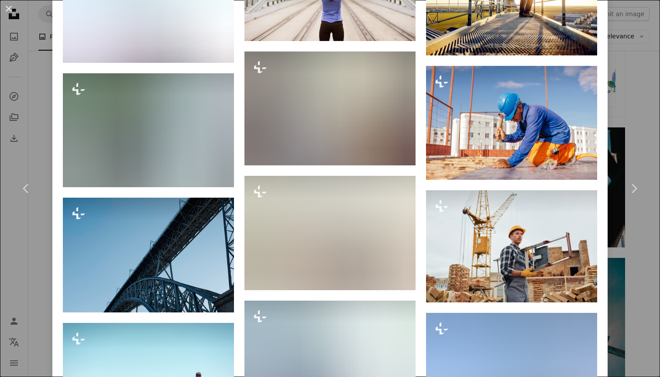
scroll to position [2363, 0]
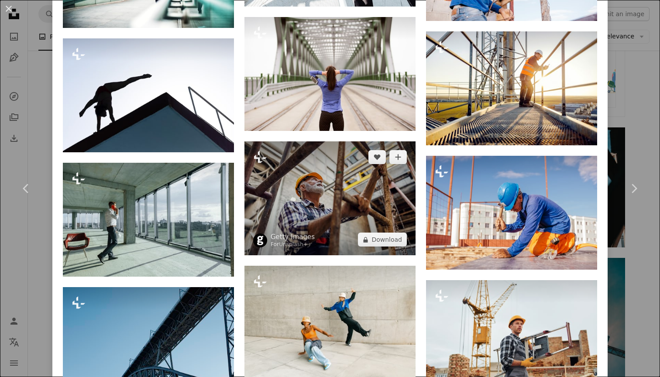
click at [346, 181] on img at bounding box center [330, 199] width 171 height 114
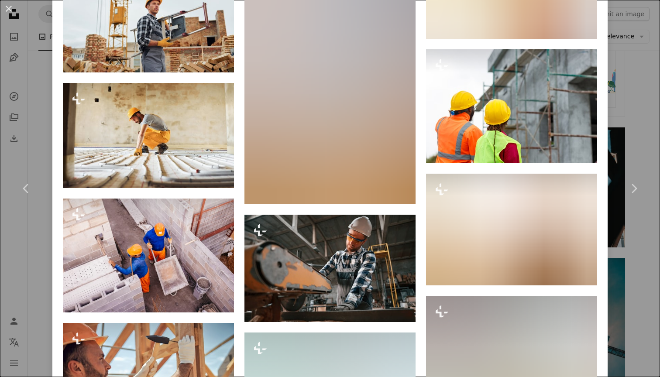
scroll to position [1441, 0]
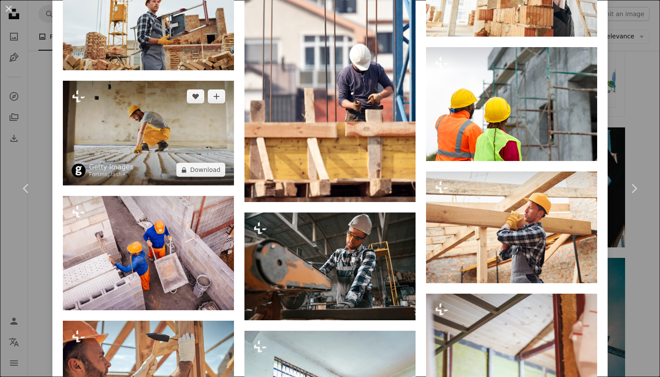
click at [148, 170] on img at bounding box center [148, 133] width 171 height 105
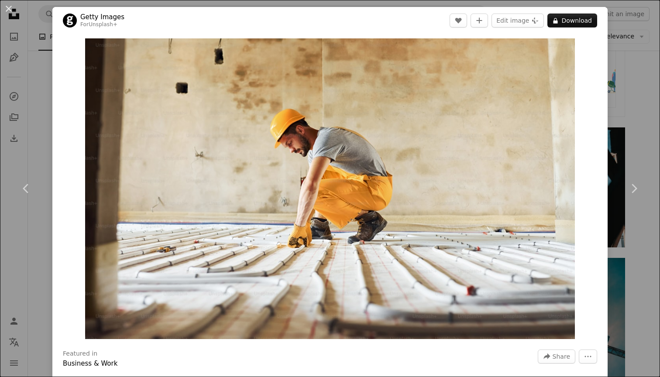
click at [38, 136] on div "An X shape Chevron left Chevron right Getty Images For Unsplash+ A heart A plus…" at bounding box center [330, 188] width 660 height 377
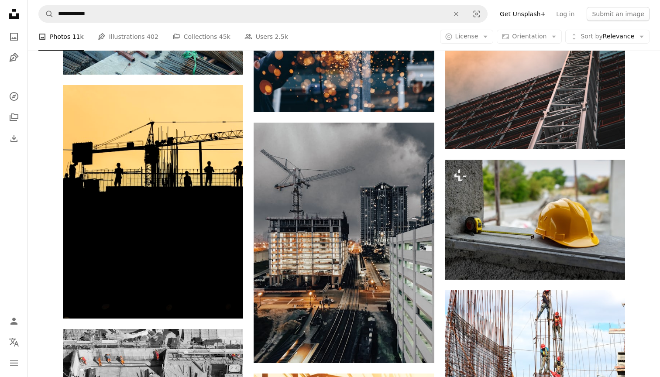
scroll to position [885, 0]
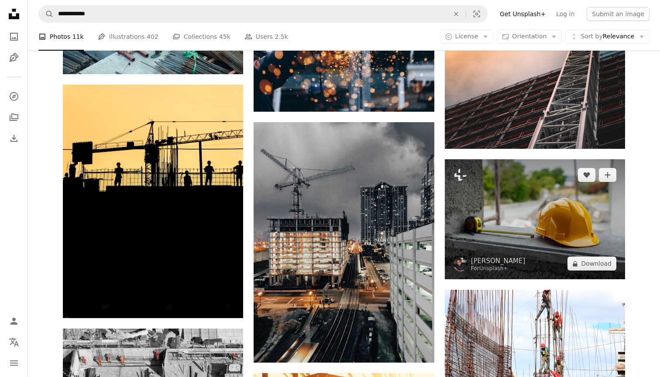
click at [504, 216] on img at bounding box center [535, 219] width 180 height 120
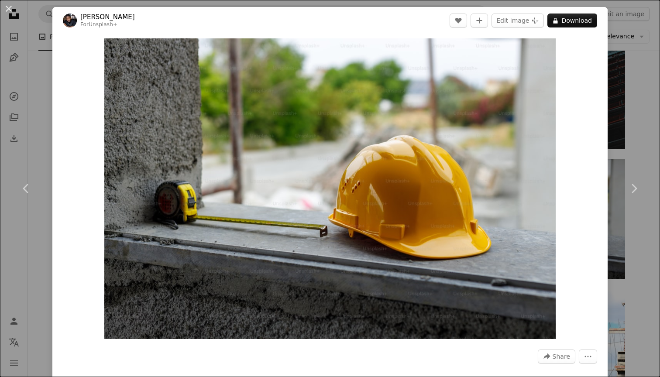
click at [56, 238] on div "Zoom in" at bounding box center [330, 189] width 556 height 310
click at [32, 245] on div "An X shape Chevron left Chevron right Ben Iwara For Unsplash+ A heart A plus si…" at bounding box center [330, 188] width 660 height 377
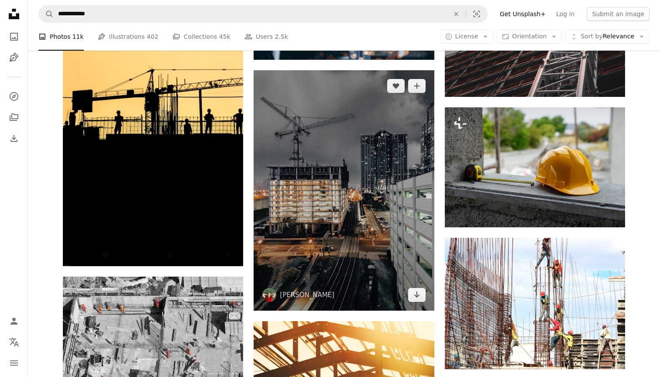
scroll to position [942, 0]
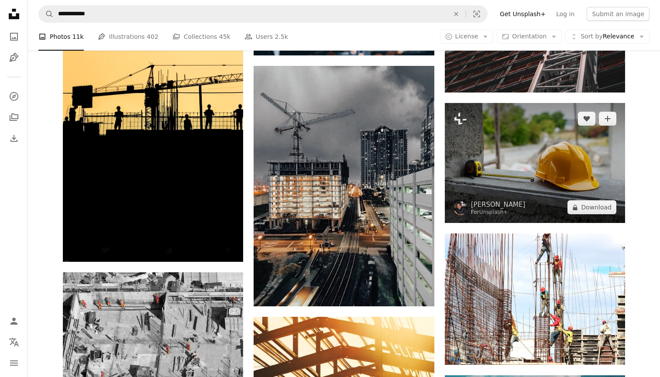
click at [489, 169] on img at bounding box center [535, 163] width 180 height 120
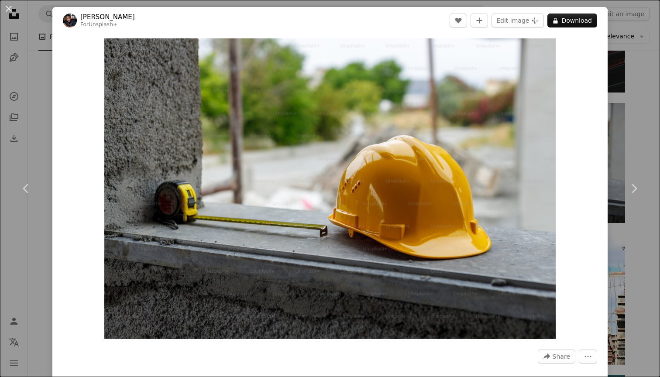
click at [39, 77] on div "An X shape Chevron left Chevron right Ben Iwara For Unsplash+ A heart A plus si…" at bounding box center [330, 188] width 660 height 377
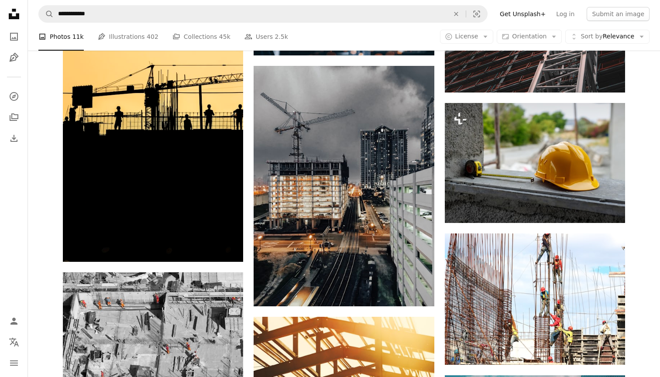
click at [522, 14] on link "Get Unsplash+" at bounding box center [523, 14] width 56 height 14
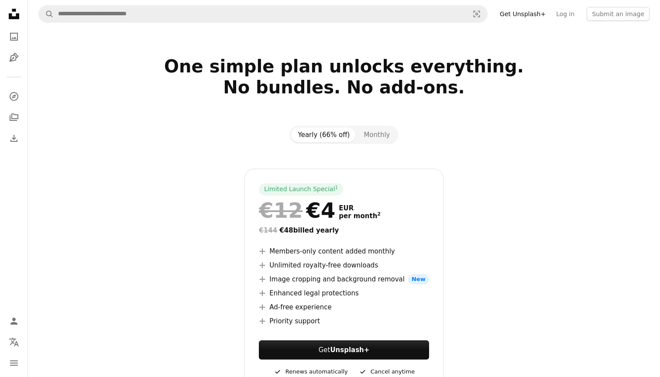
click at [522, 50] on div at bounding box center [344, 42] width 632 height 28
click at [570, 16] on link "Log in" at bounding box center [565, 14] width 29 height 14
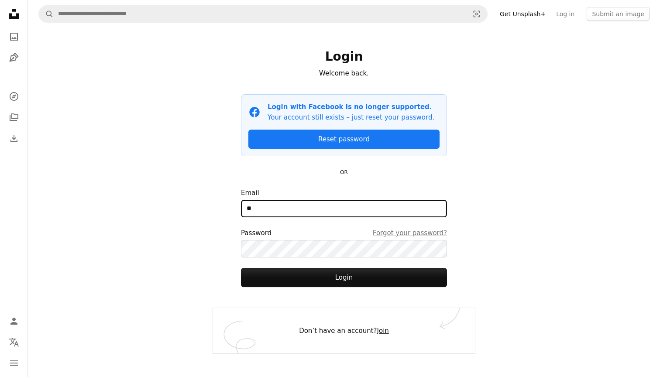
type input "**"
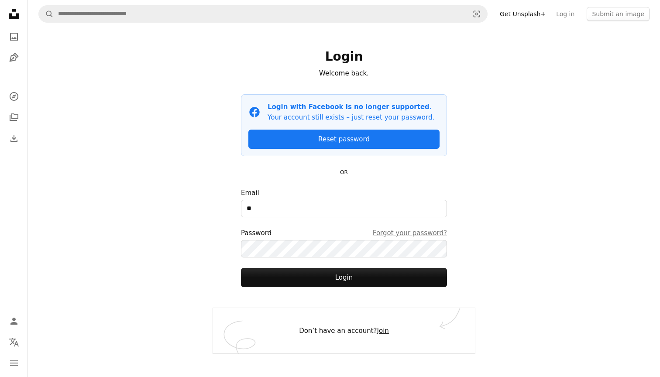
click at [381, 331] on link "Join" at bounding box center [383, 331] width 12 height 8
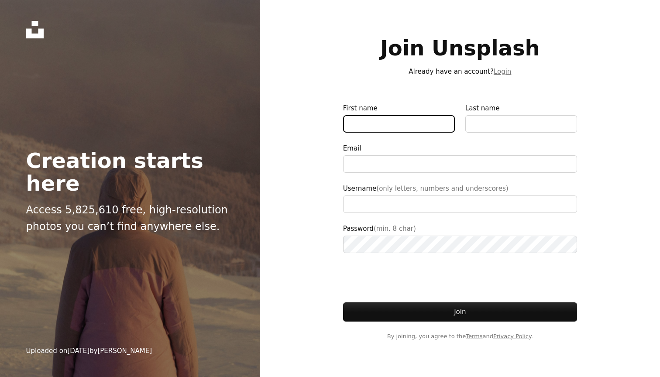
click at [390, 129] on input "First name" at bounding box center [399, 123] width 112 height 17
type input "***"
type input "**********"
type input "***"
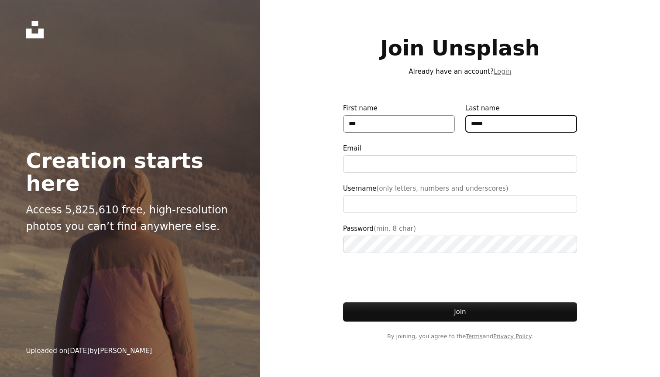
type input "*****"
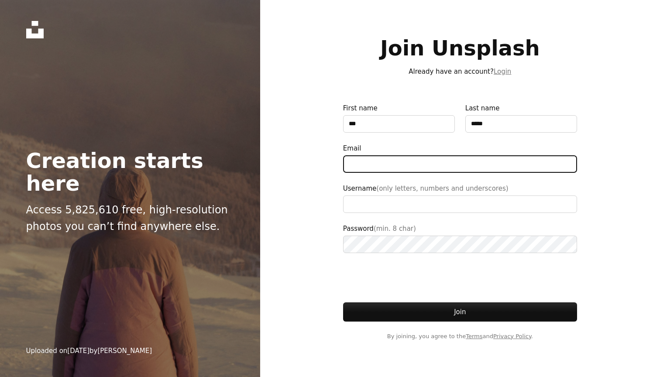
drag, startPoint x: 389, startPoint y: 131, endPoint x: 389, endPoint y: 164, distance: 33.2
click at [389, 164] on input "Email" at bounding box center [460, 163] width 234 height 17
type input "**********"
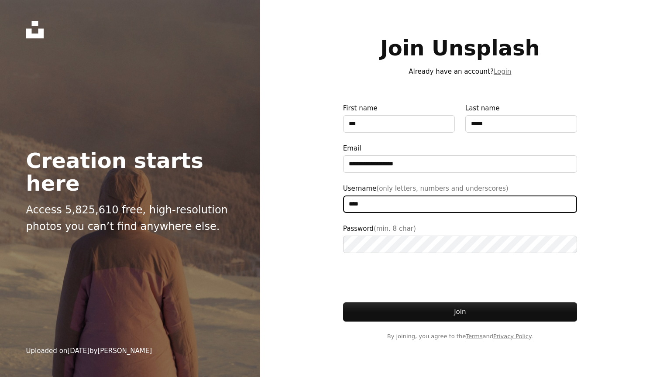
type input "****"
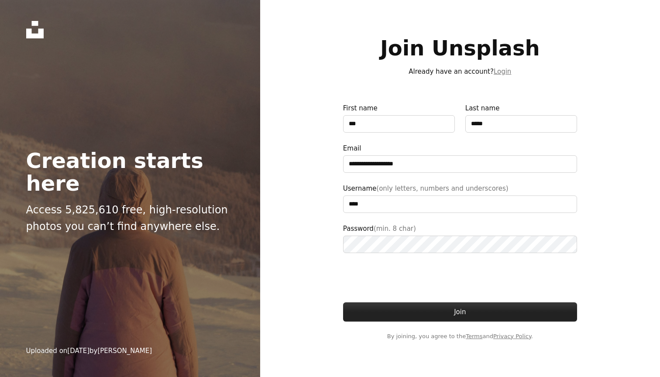
click at [453, 306] on button "Join" at bounding box center [460, 312] width 234 height 19
